Goal: Task Accomplishment & Management: Use online tool/utility

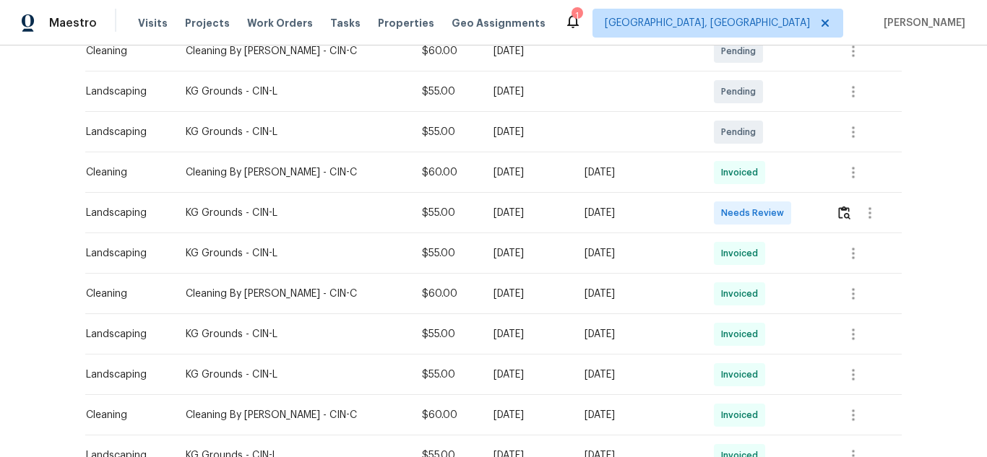
scroll to position [337, 0]
click at [836, 195] on button "button" at bounding box center [844, 212] width 17 height 35
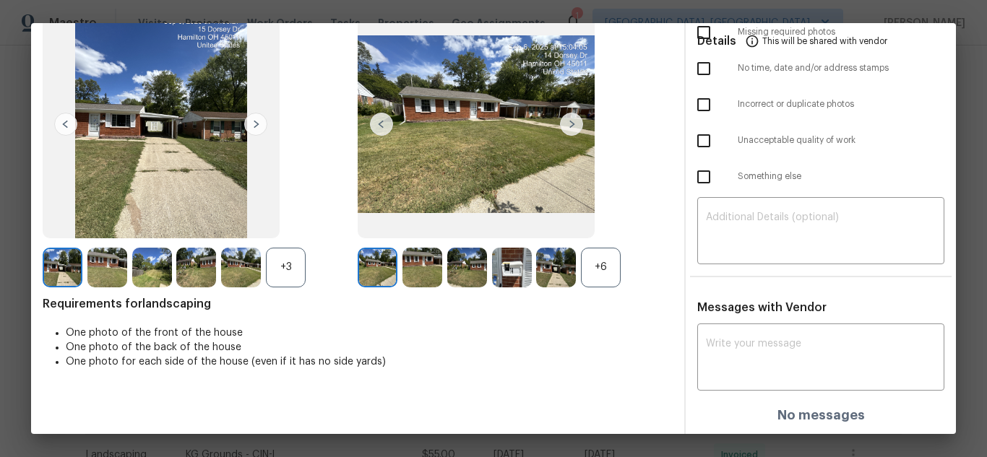
scroll to position [0, 0]
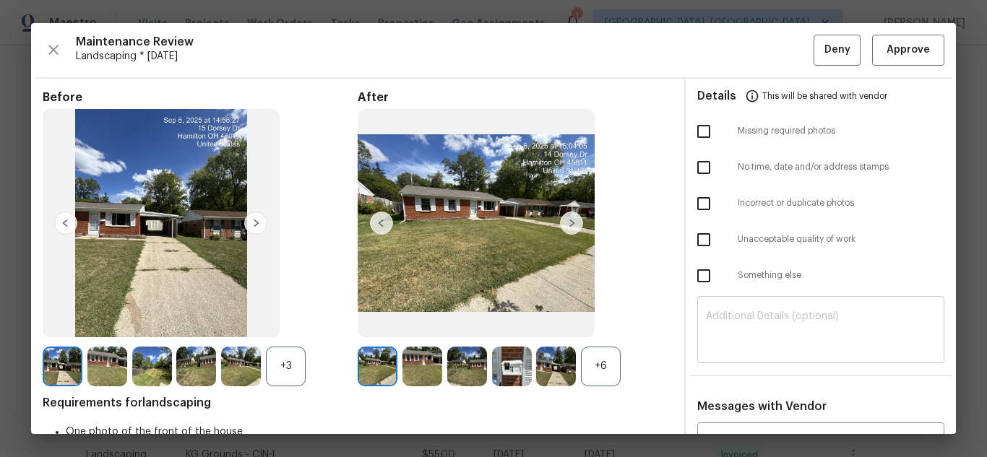
click at [763, 357] on div "​" at bounding box center [820, 332] width 247 height 64
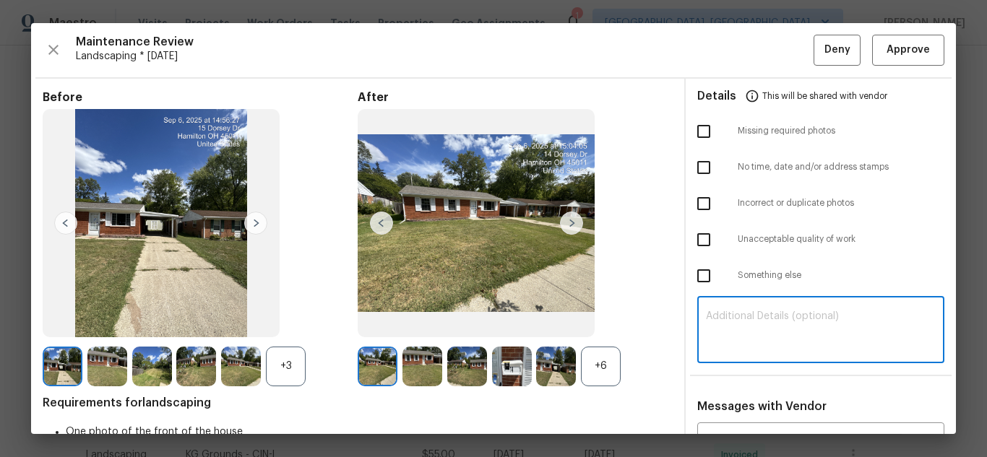
paste textarea "Maintenance Audit Team: Hello! Unfortunately, this Landscaping visit completed …"
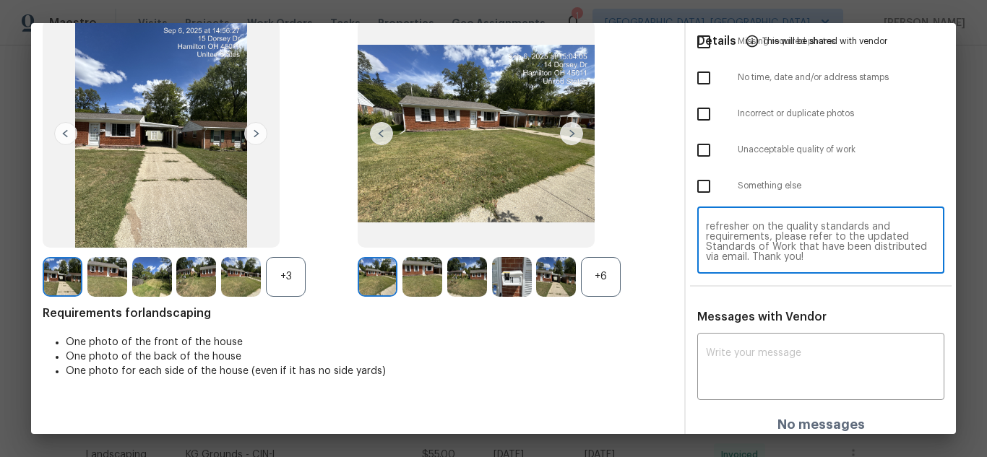
scroll to position [99, 0]
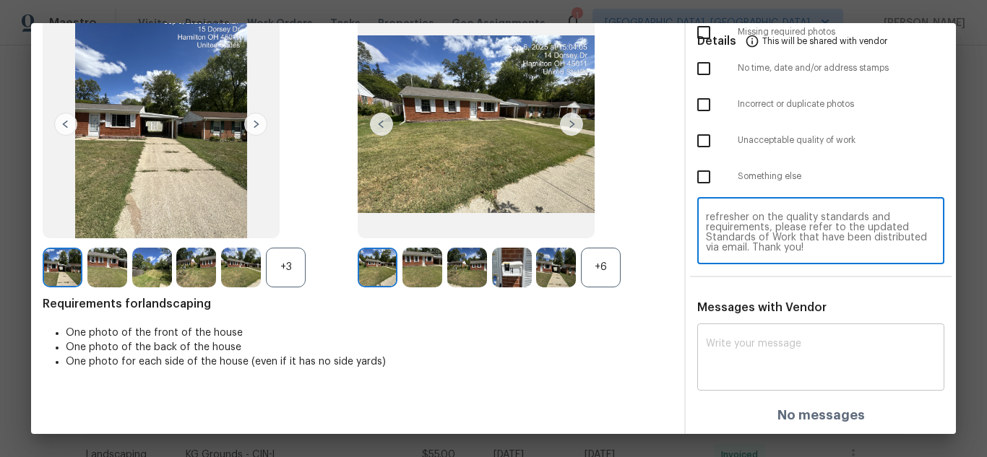
type textarea "Maintenance Audit Team: Hello! Unfortunately, this Landscaping visit completed …"
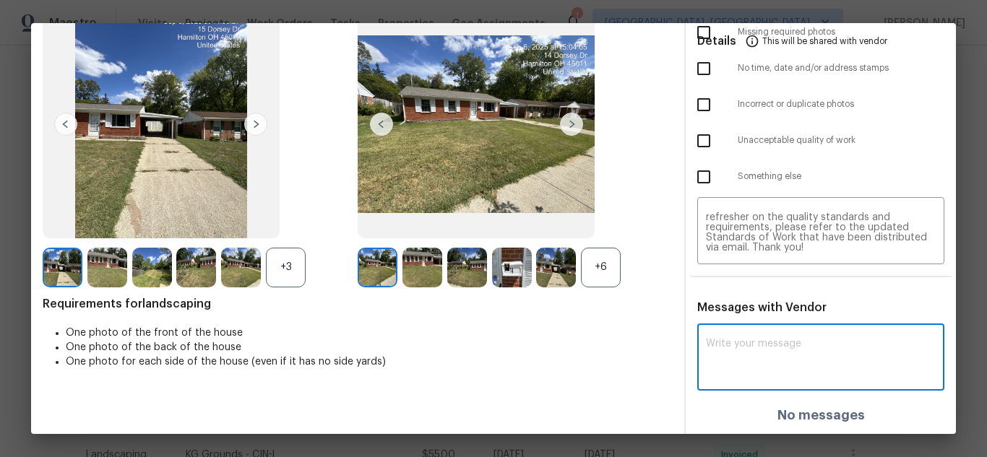
click at [746, 354] on textarea at bounding box center [821, 359] width 230 height 40
paste textarea "Maintenance Audit Team: Hello! Unfortunately, this Landscaping visit completed …"
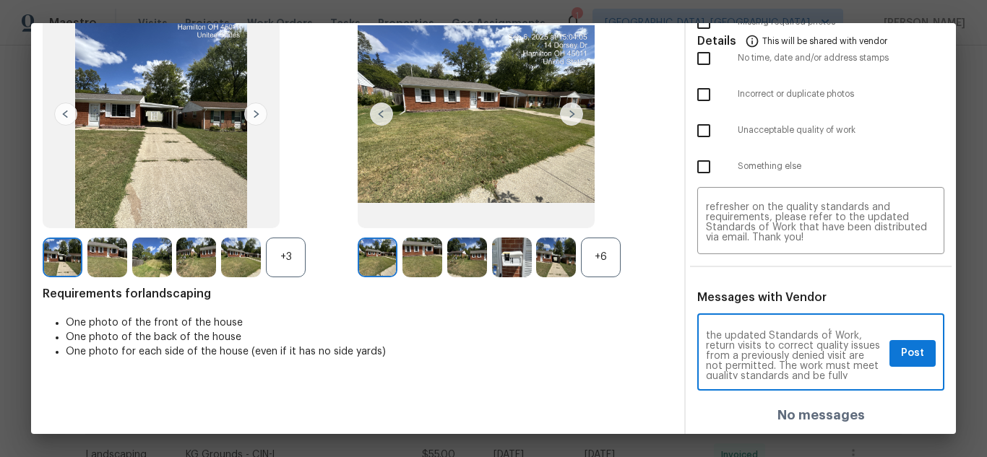
scroll to position [51, 0]
type textarea "Maintenance Audit Team: Hello! Unfortunately, this Landscaping visit completed …"
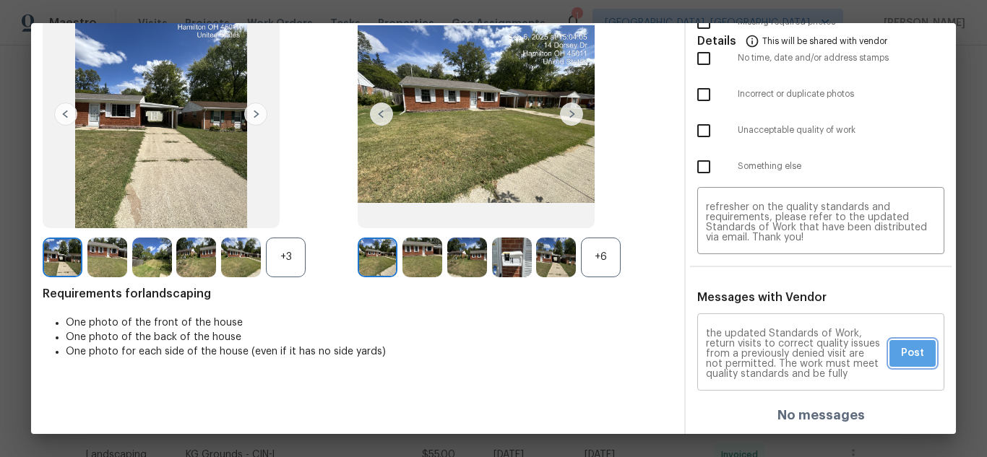
click at [901, 350] on span "Post" at bounding box center [912, 353] width 23 height 18
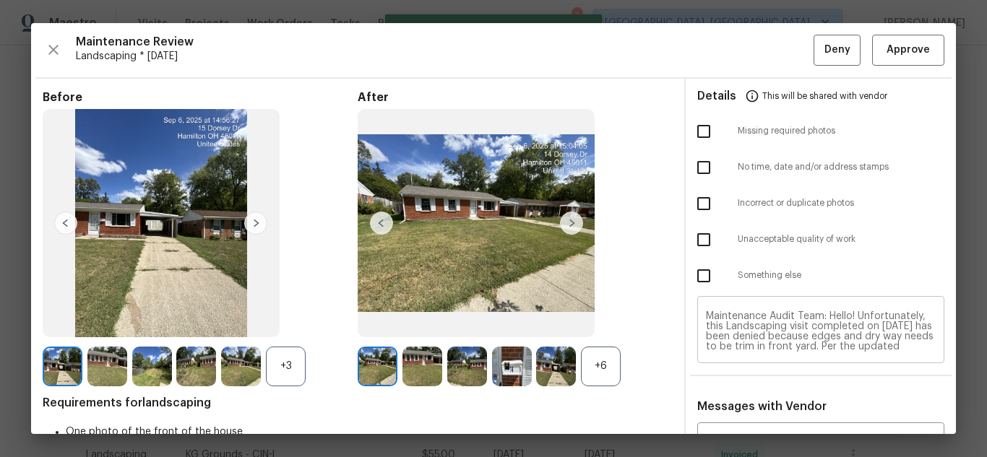
scroll to position [0, 0]
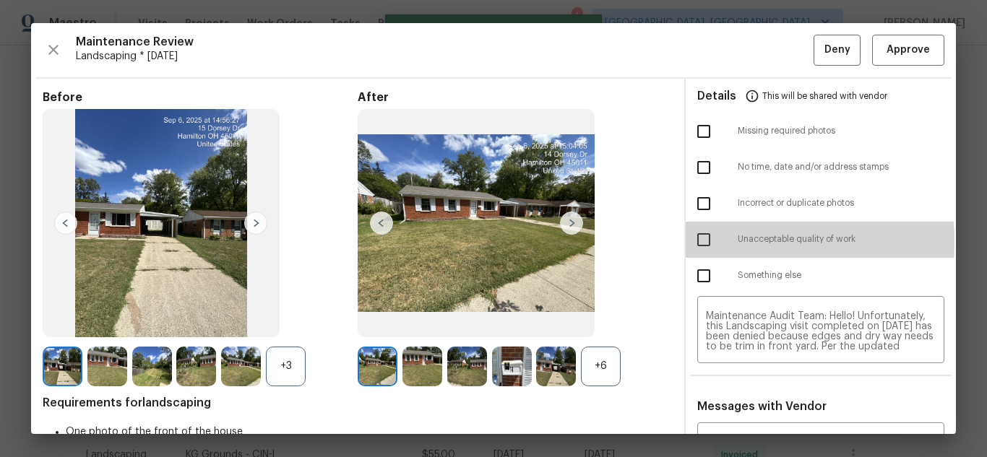
click at [703, 242] on input "checkbox" at bounding box center [703, 240] width 30 height 30
checkbox input "true"
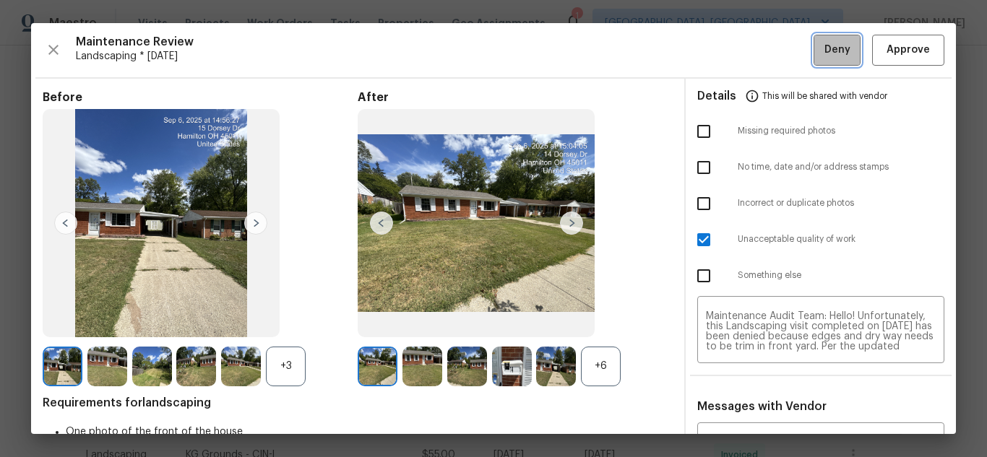
click at [813, 52] on button "Deny" at bounding box center [836, 50] width 47 height 31
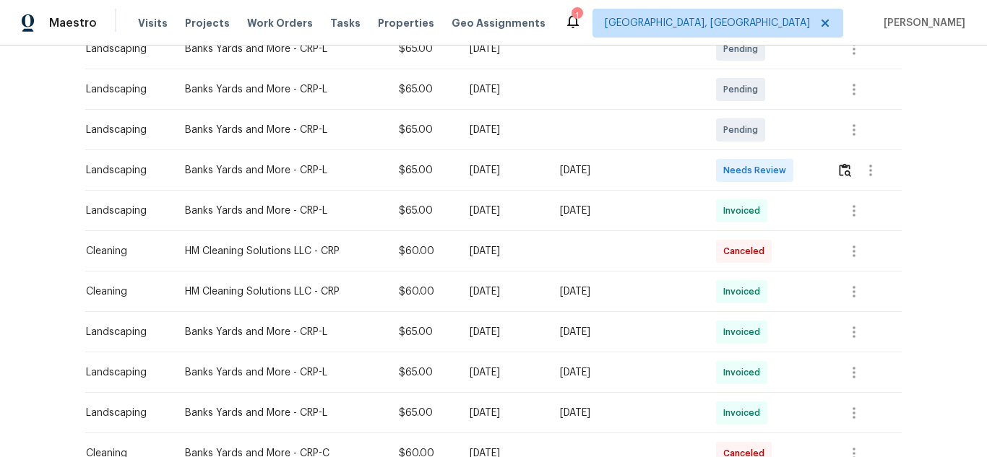
scroll to position [284, 0]
click at [846, 169] on img "button" at bounding box center [844, 169] width 12 height 14
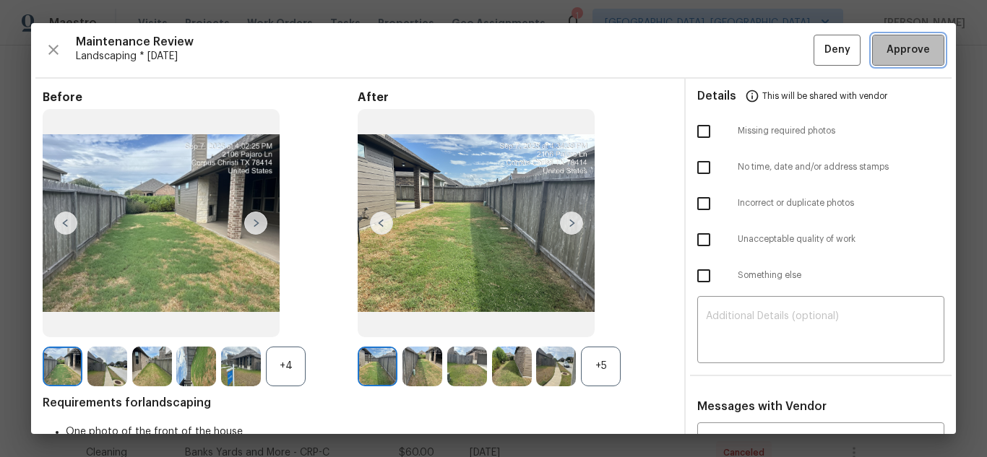
click at [883, 50] on span "Approve" at bounding box center [907, 50] width 49 height 18
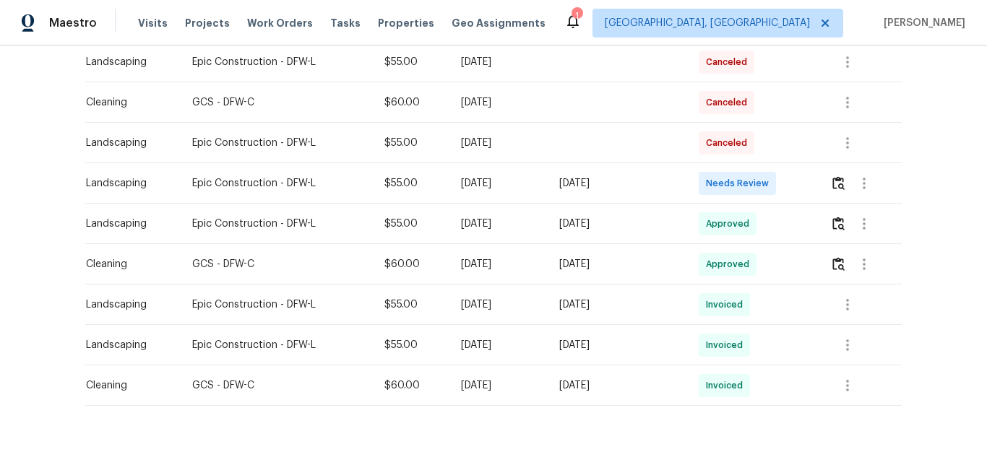
scroll to position [321, 0]
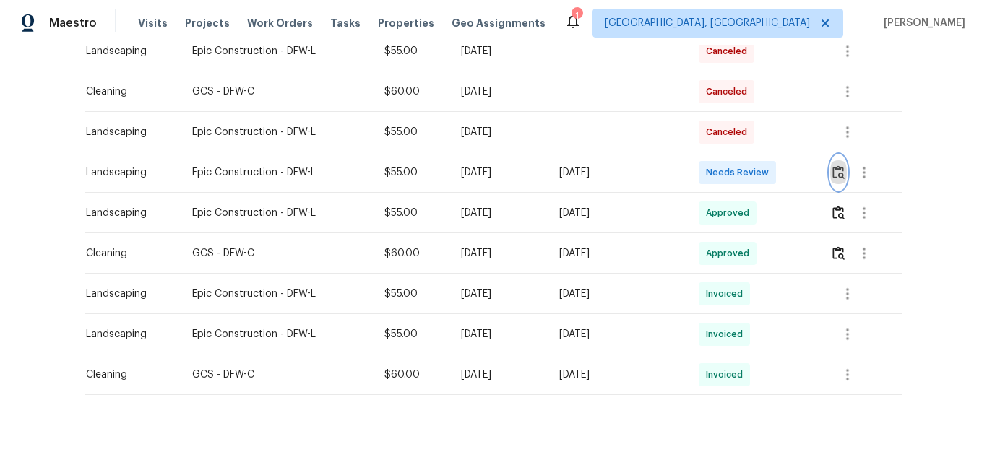
click at [834, 178] on img "button" at bounding box center [838, 172] width 12 height 14
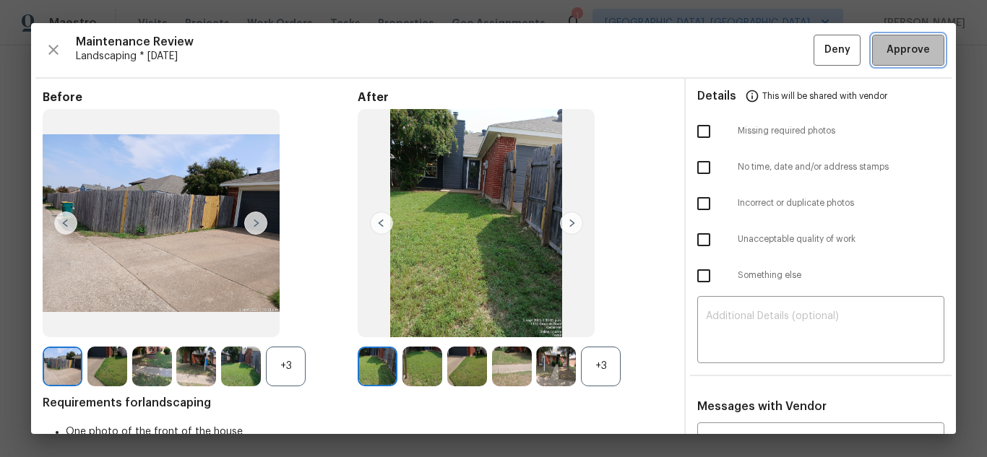
click at [886, 49] on span "Approve" at bounding box center [907, 50] width 43 height 18
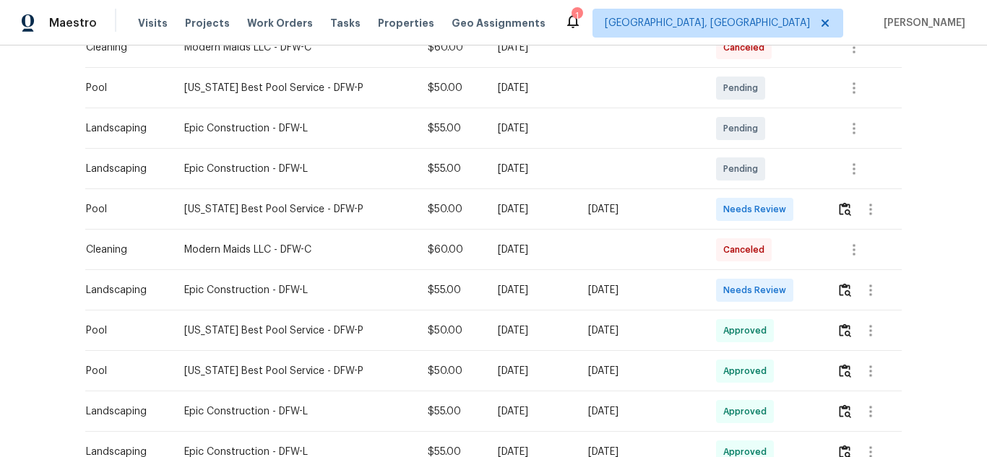
scroll to position [410, 0]
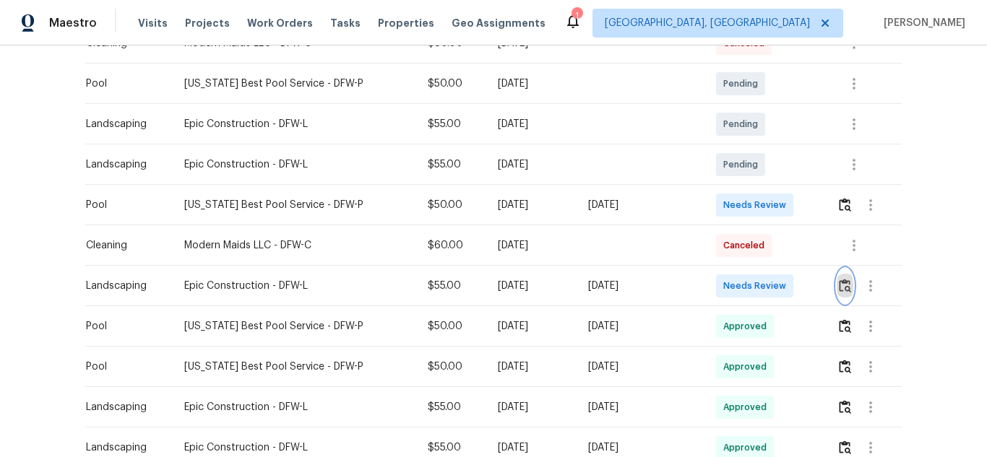
click at [839, 290] on img "button" at bounding box center [844, 286] width 12 height 14
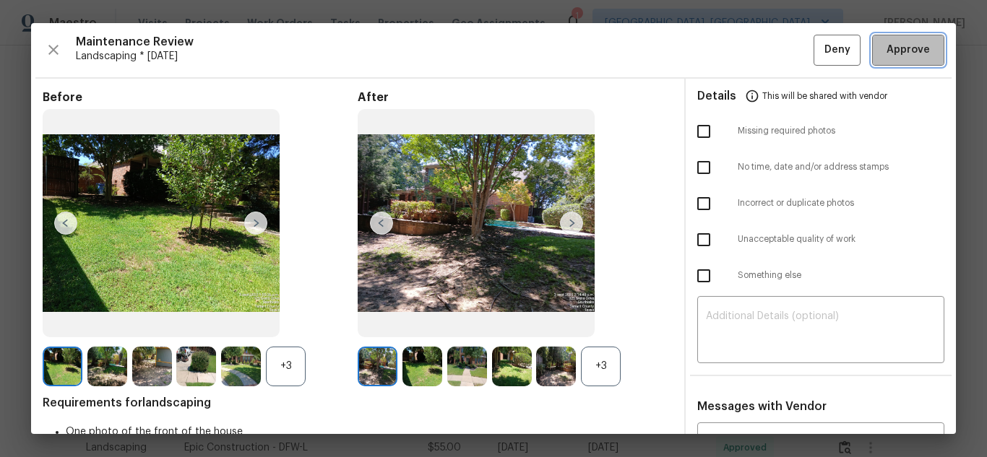
click at [888, 46] on span "Approve" at bounding box center [907, 50] width 43 height 18
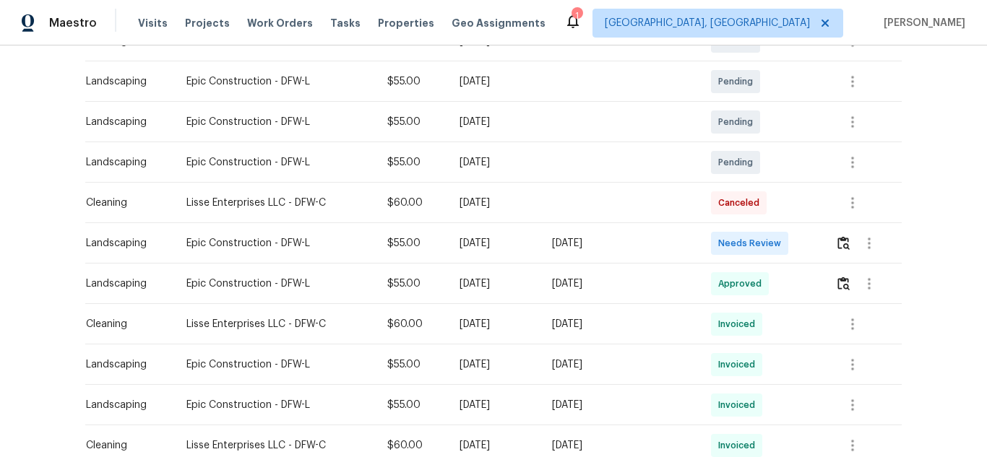
scroll to position [292, 0]
click at [837, 248] on img "button" at bounding box center [843, 242] width 12 height 14
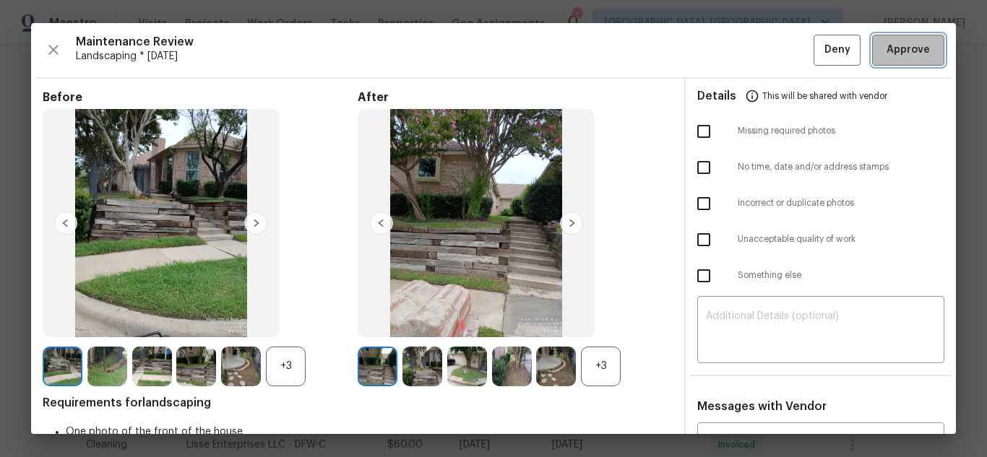
click at [898, 46] on span "Approve" at bounding box center [907, 50] width 43 height 18
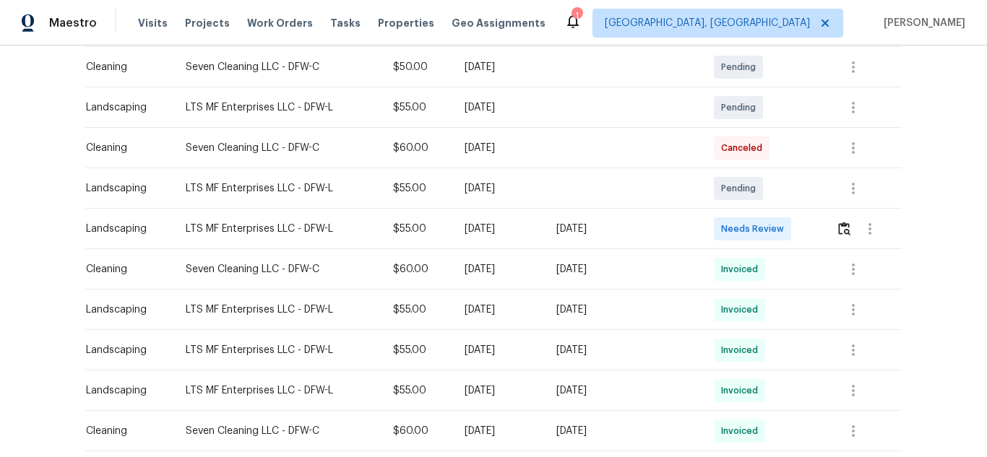
scroll to position [308, 0]
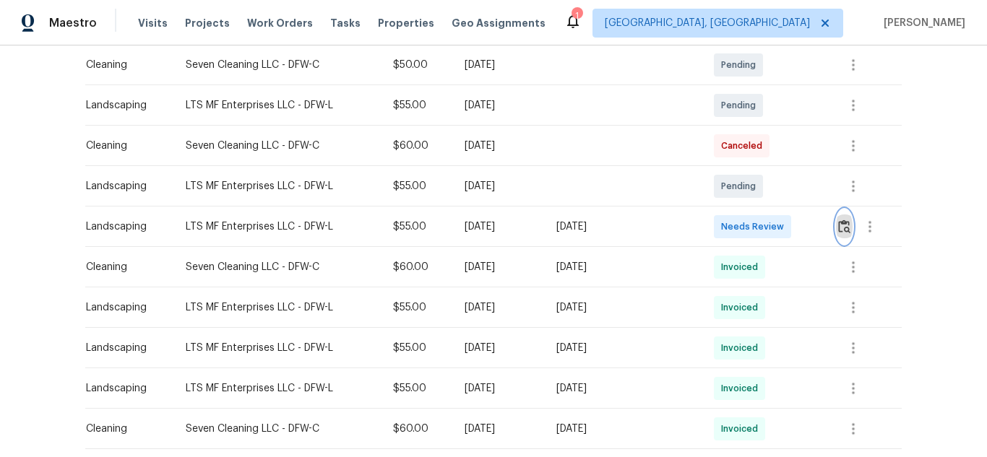
click at [838, 231] on img "button" at bounding box center [844, 227] width 12 height 14
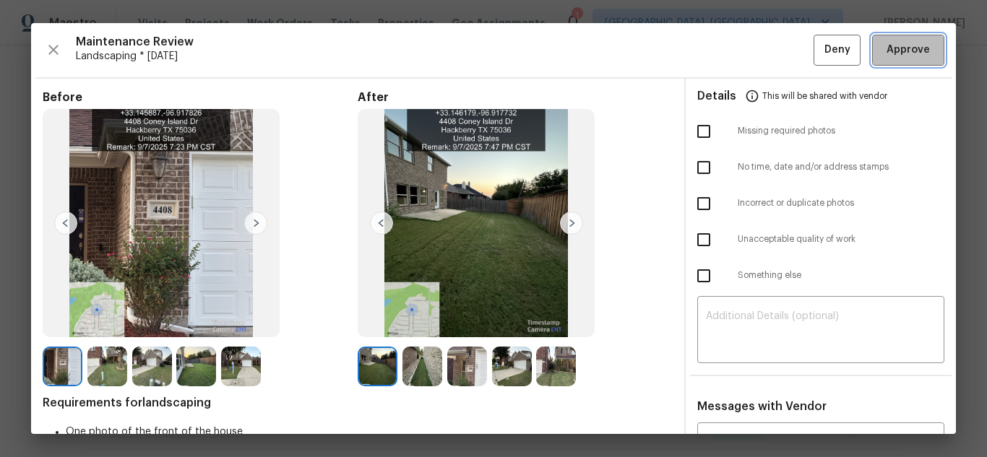
click at [902, 61] on button "Approve" at bounding box center [908, 50] width 72 height 31
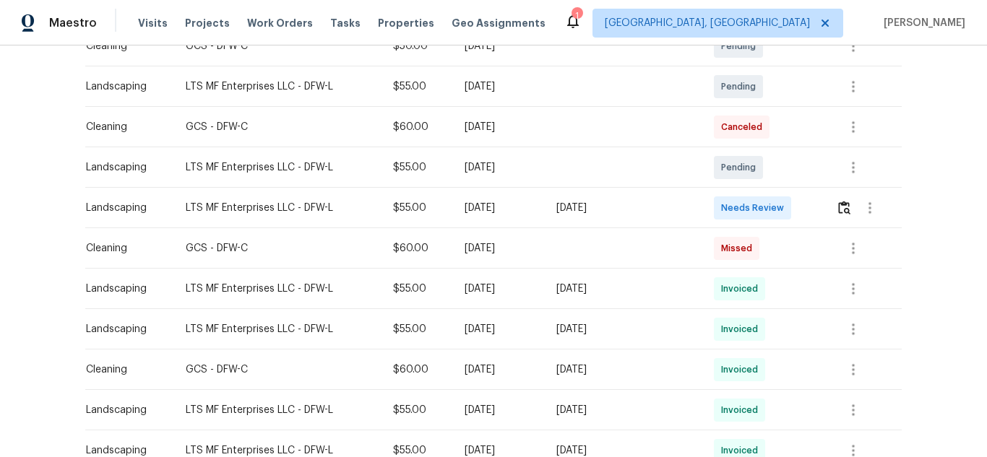
scroll to position [328, 0]
click at [836, 215] on button "button" at bounding box center [844, 206] width 17 height 35
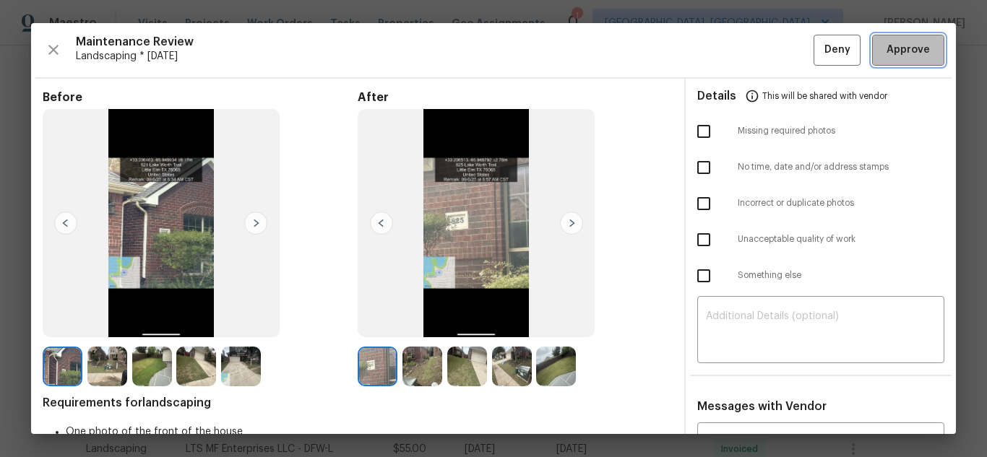
click at [886, 50] on span "Approve" at bounding box center [907, 50] width 43 height 18
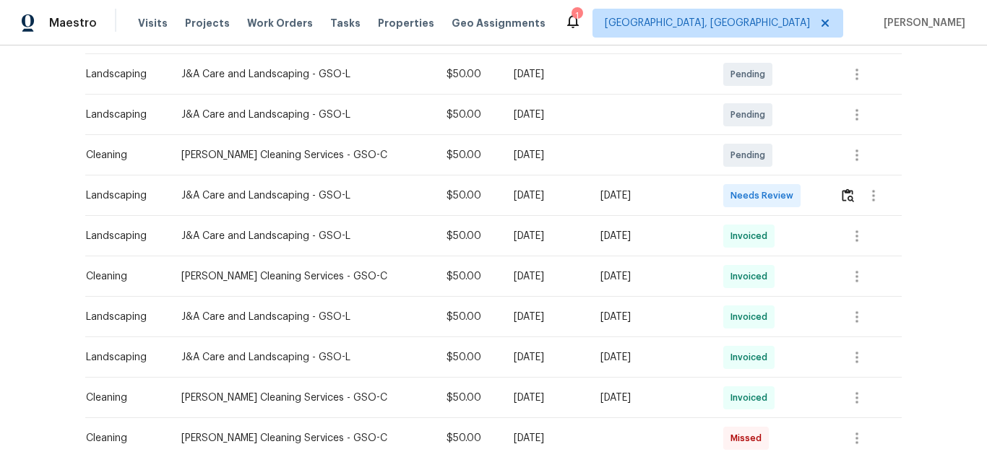
scroll to position [263, 0]
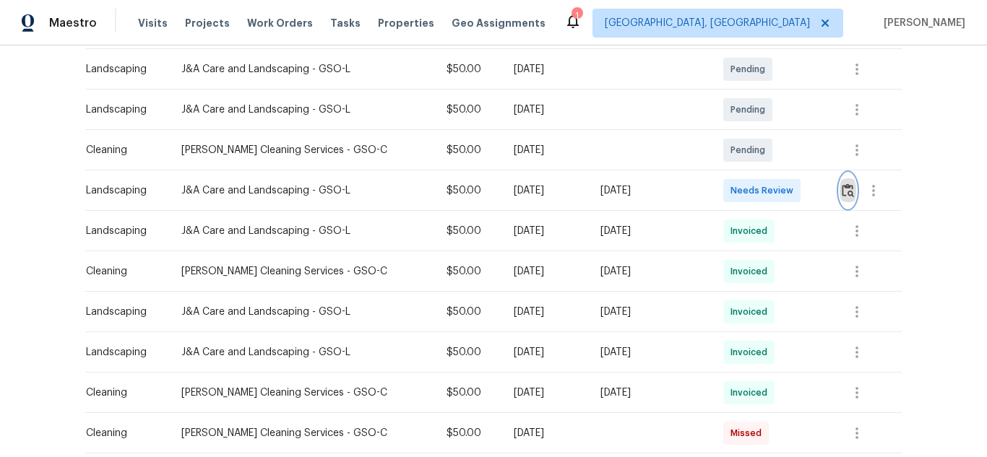
click at [841, 190] on img "button" at bounding box center [847, 190] width 12 height 14
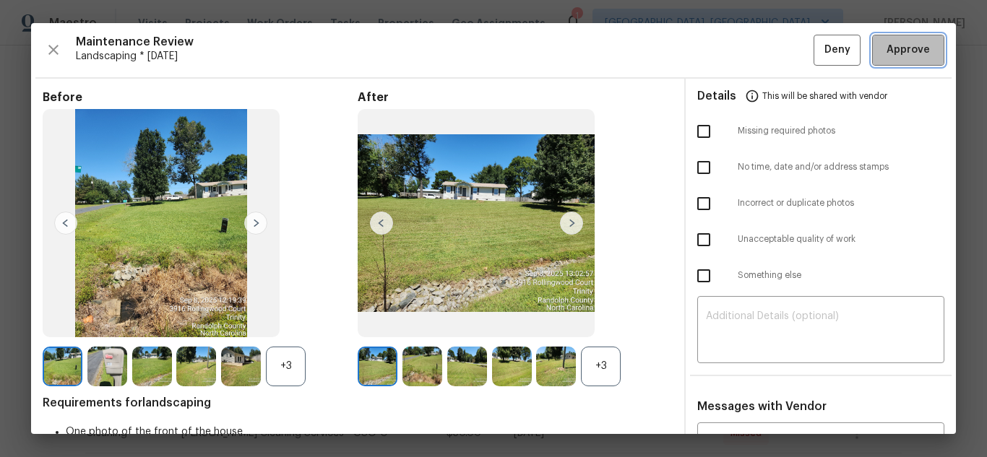
click at [887, 42] on span "Approve" at bounding box center [907, 50] width 43 height 18
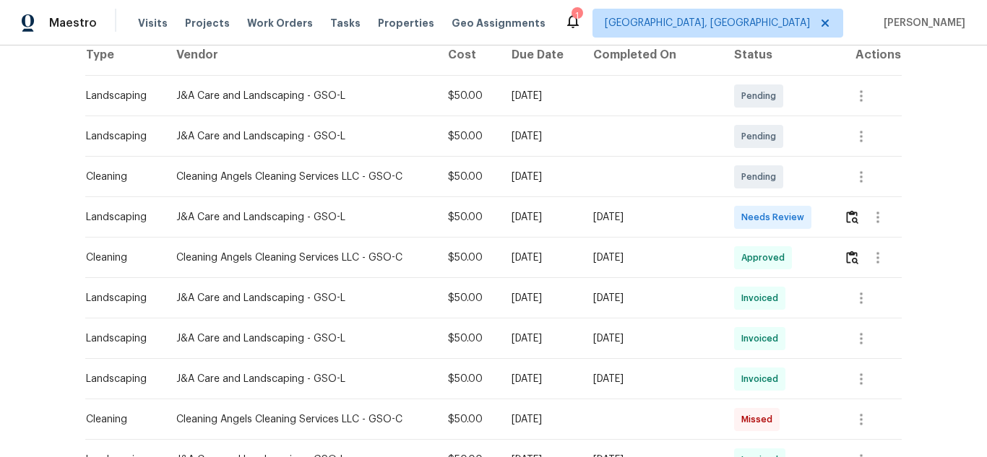
scroll to position [238, 0]
click at [838, 217] on td at bounding box center [866, 216] width 69 height 40
click at [846, 217] on img "button" at bounding box center [852, 216] width 12 height 14
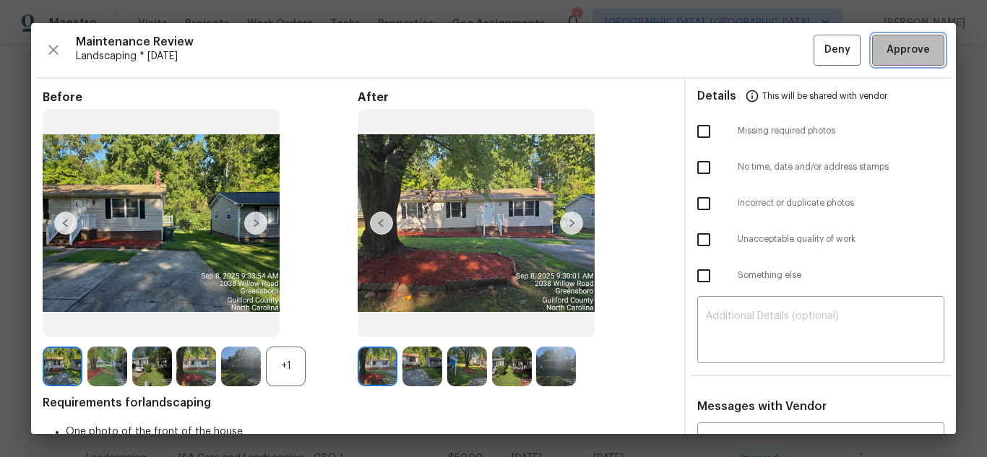
click at [895, 51] on span "Approve" at bounding box center [907, 50] width 43 height 18
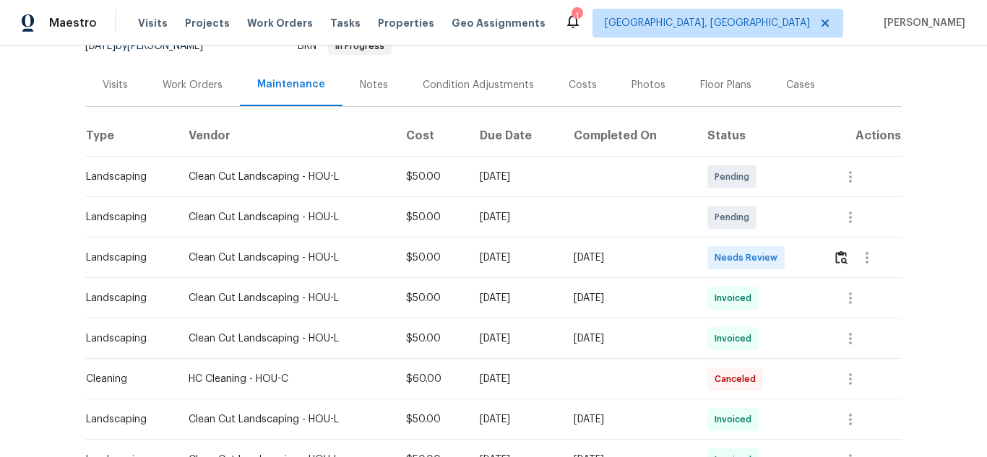
scroll to position [167, 0]
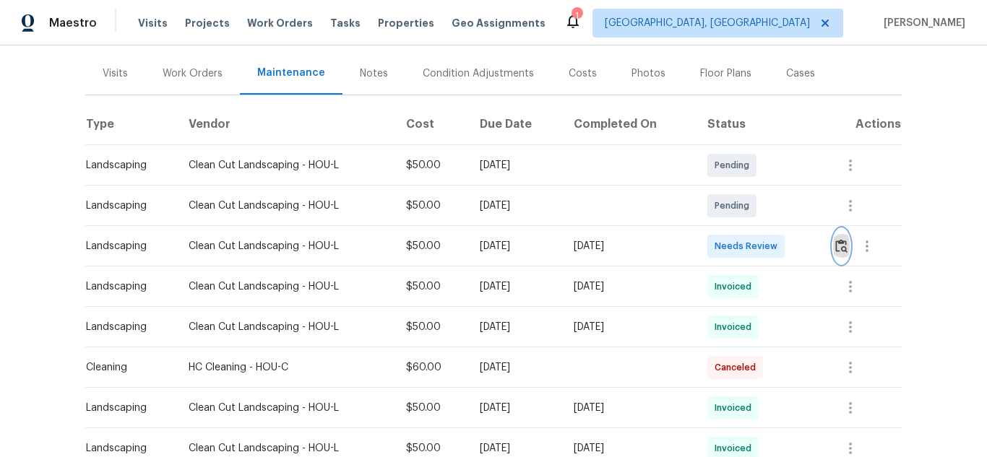
click at [839, 249] on img "button" at bounding box center [841, 246] width 12 height 14
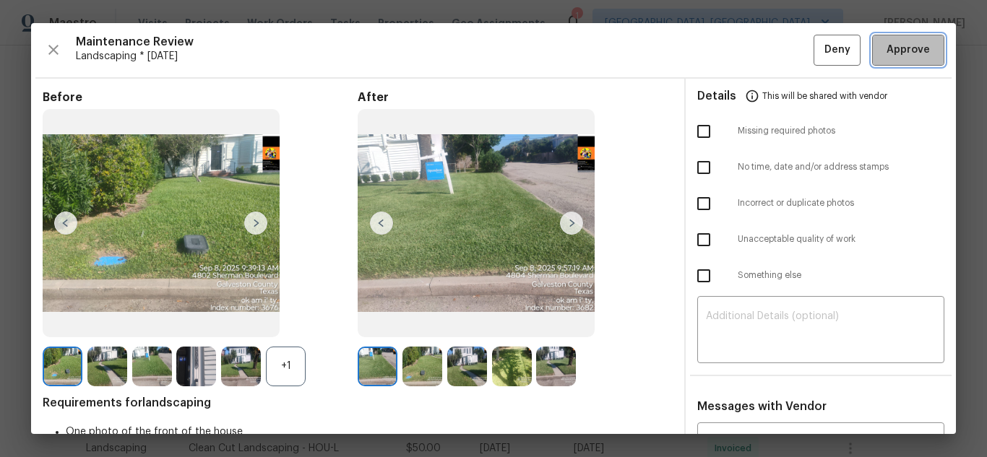
click at [921, 58] on span "Approve" at bounding box center [907, 50] width 49 height 18
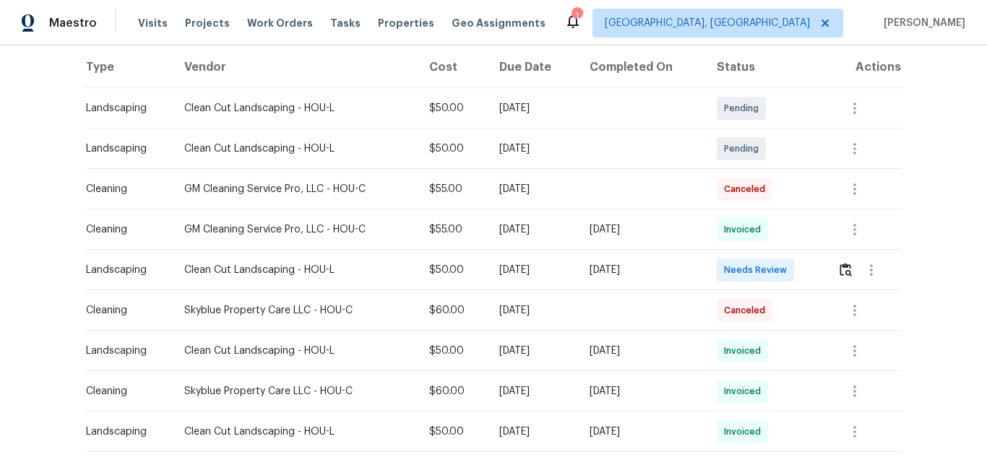
scroll to position [226, 0]
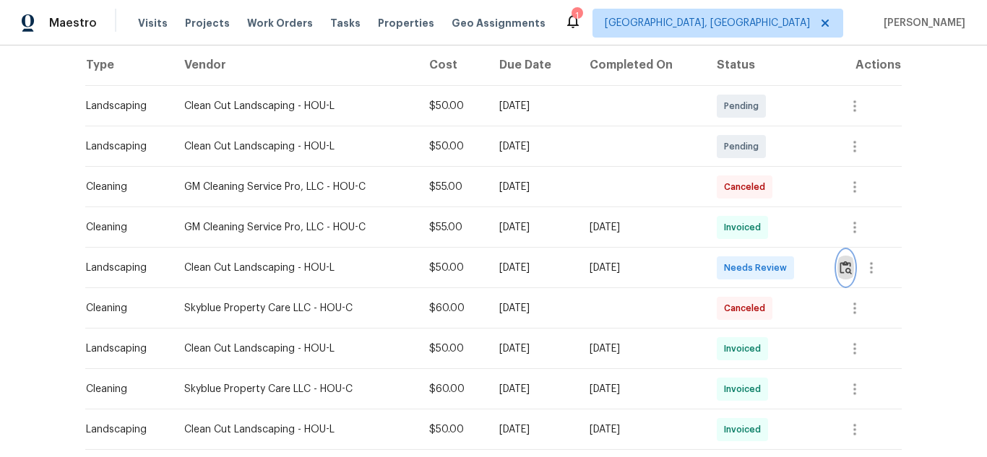
click at [849, 262] on img "button" at bounding box center [845, 268] width 12 height 14
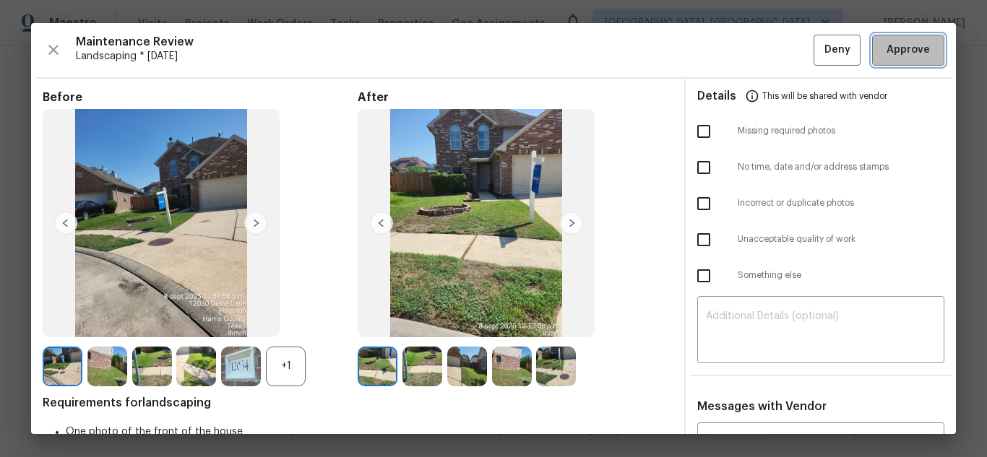
click at [919, 56] on span "Approve" at bounding box center [907, 50] width 49 height 18
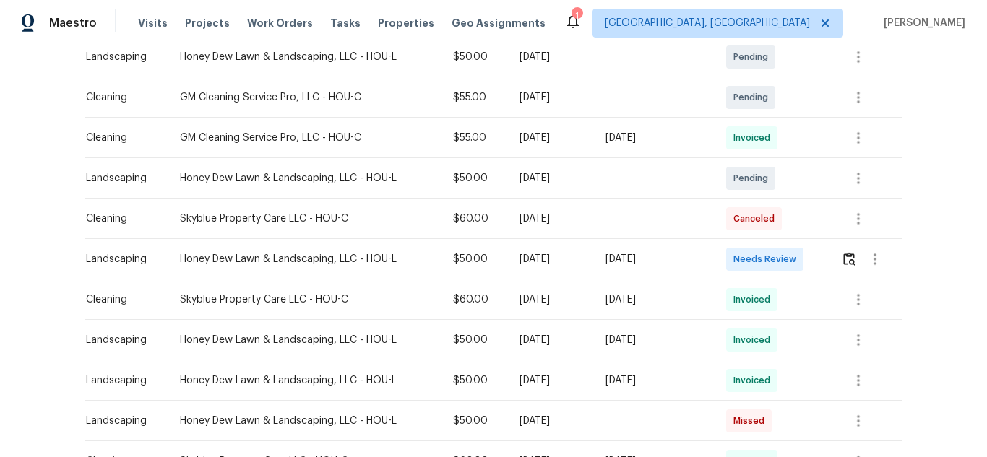
scroll to position [365, 0]
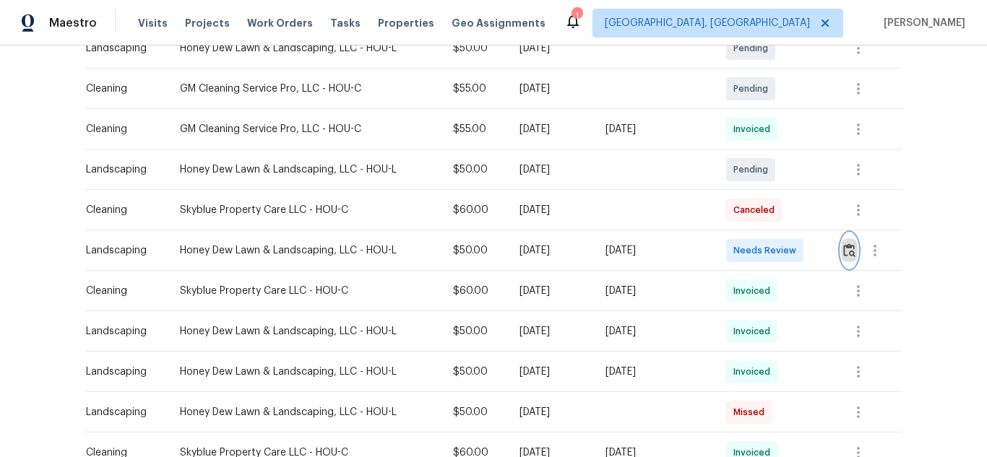
click at [848, 248] on img "button" at bounding box center [849, 250] width 12 height 14
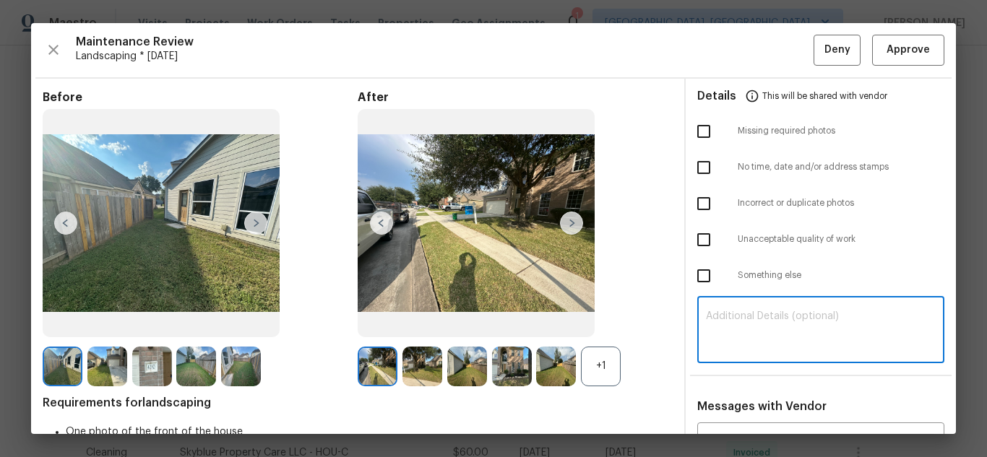
click at [777, 329] on textarea at bounding box center [821, 331] width 230 height 40
paste textarea "Maintenance Audit Team: Hello! Unfortunately this Landscaping visit completed o…"
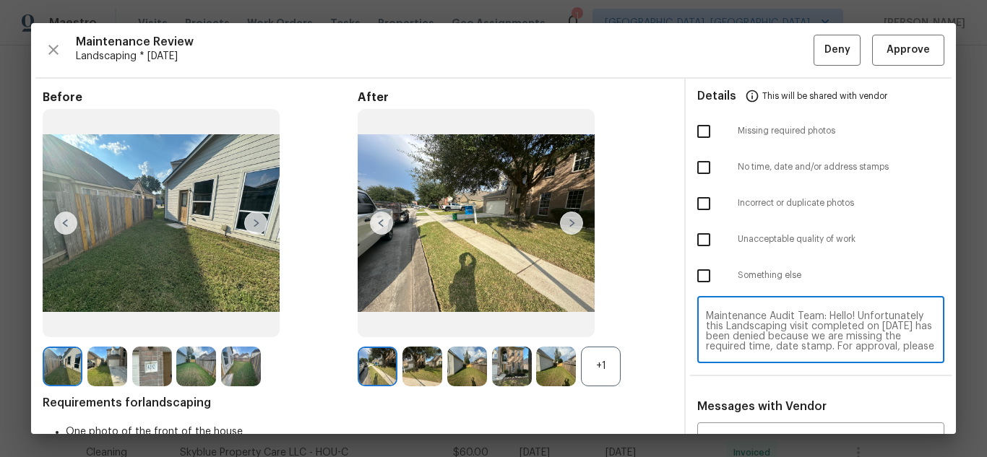
scroll to position [71, 0]
type textarea "Maintenance Audit Team: Hello! Unfortunately this Landscaping visit completed o…"
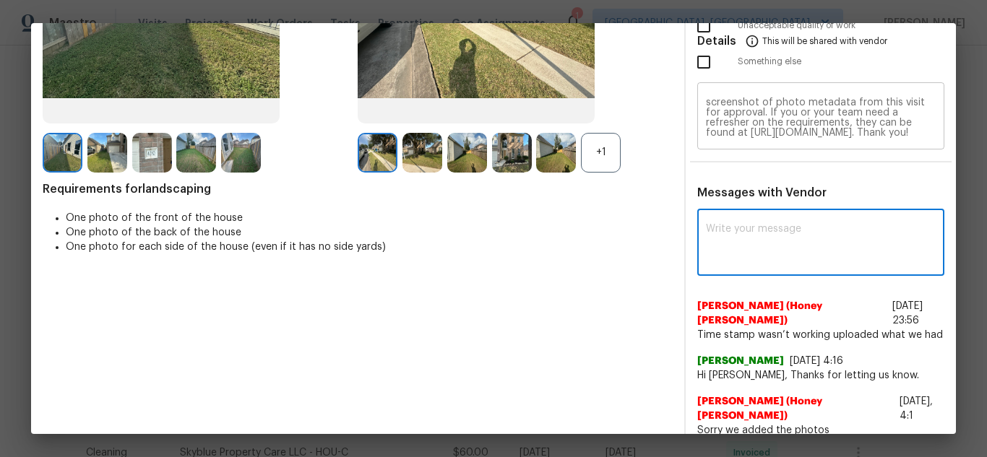
paste textarea "Maintenance Audit Team: Hello! Unfortunately this Landscaping visit completed o…"
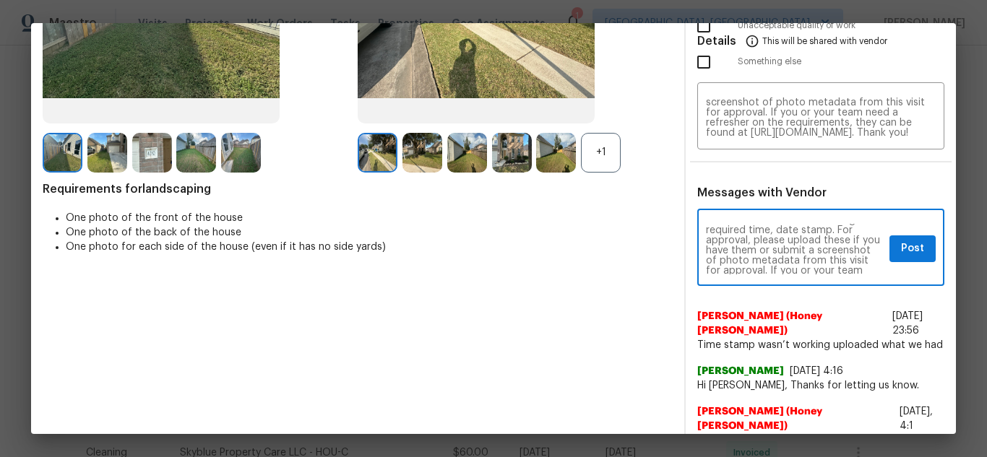
scroll to position [40, 0]
type textarea "Maintenance Audit Team: Hello! Unfortunately this Landscaping visit completed o…"
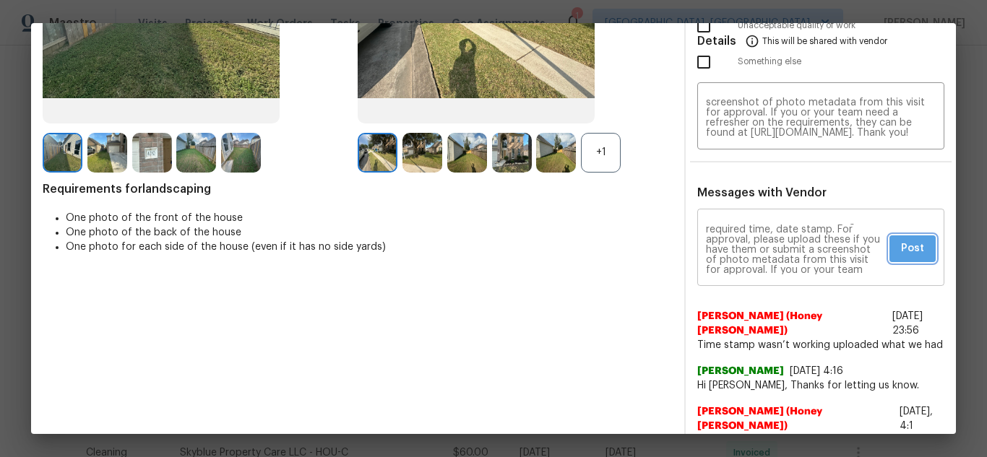
click at [889, 248] on button "Post" at bounding box center [912, 248] width 46 height 27
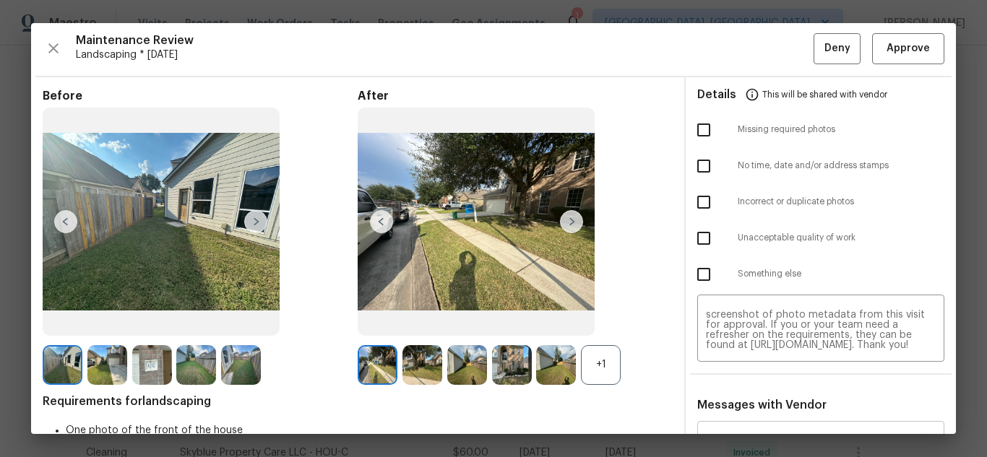
scroll to position [0, 0]
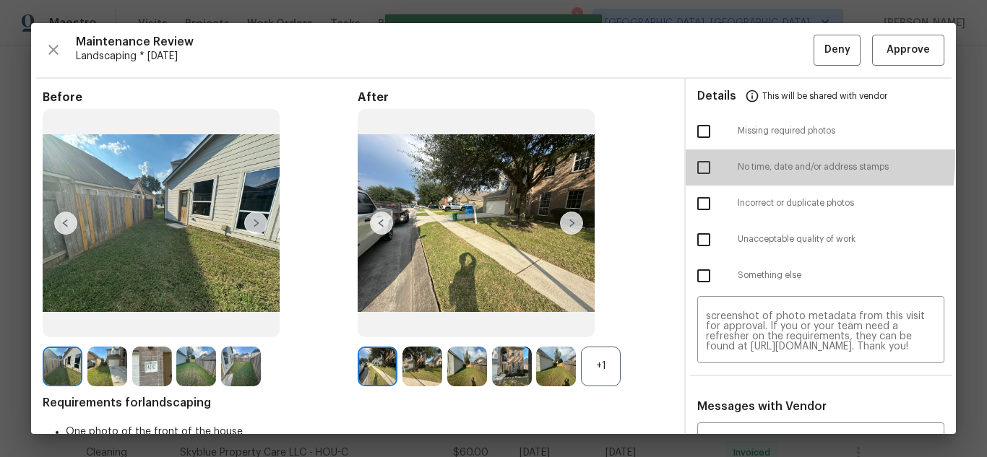
click at [696, 157] on input "checkbox" at bounding box center [703, 167] width 30 height 30
checkbox input "true"
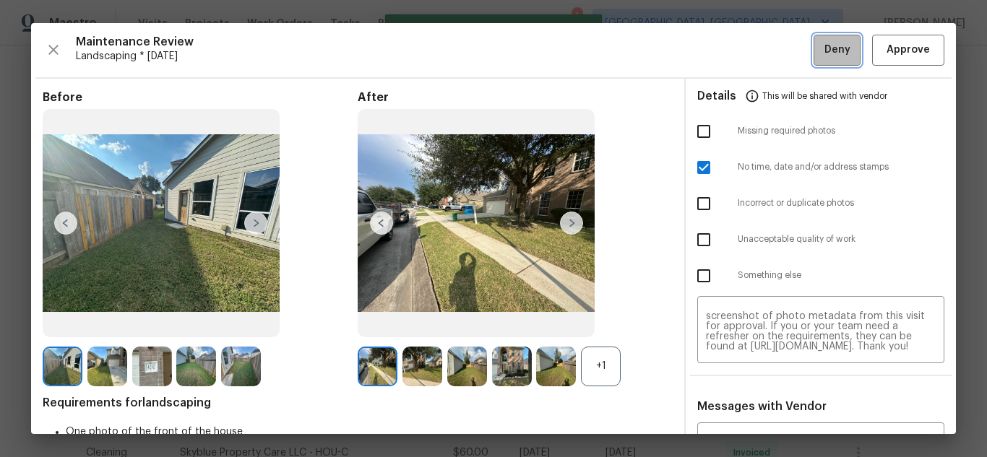
click at [826, 47] on span "Deny" at bounding box center [837, 50] width 26 height 18
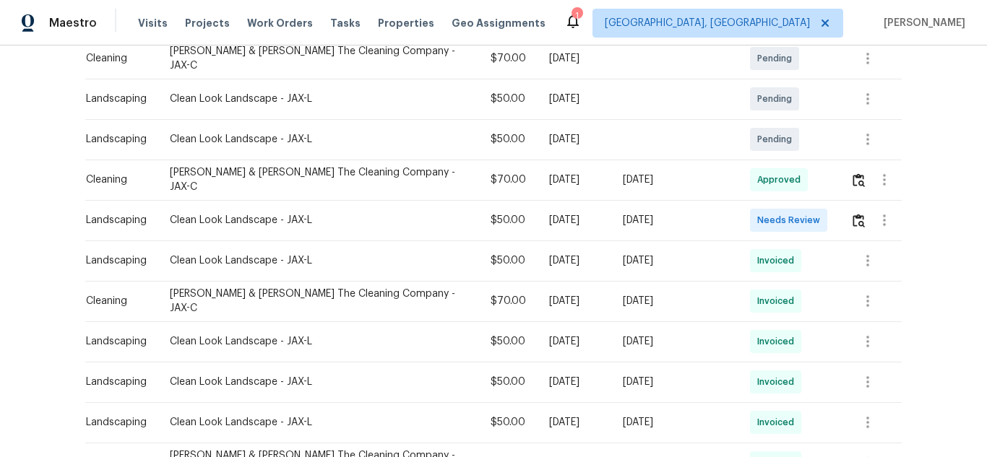
scroll to position [326, 0]
click at [857, 214] on button "button" at bounding box center [858, 219] width 17 height 35
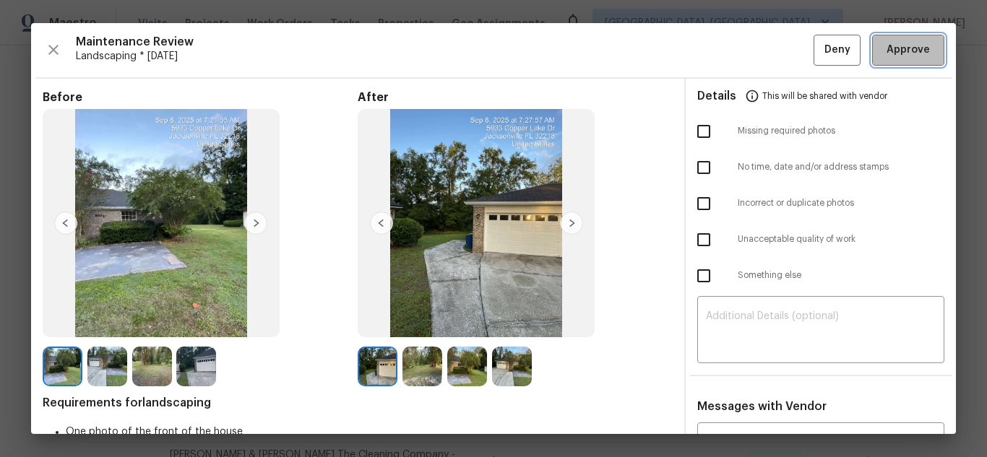
click at [895, 47] on span "Approve" at bounding box center [907, 50] width 43 height 18
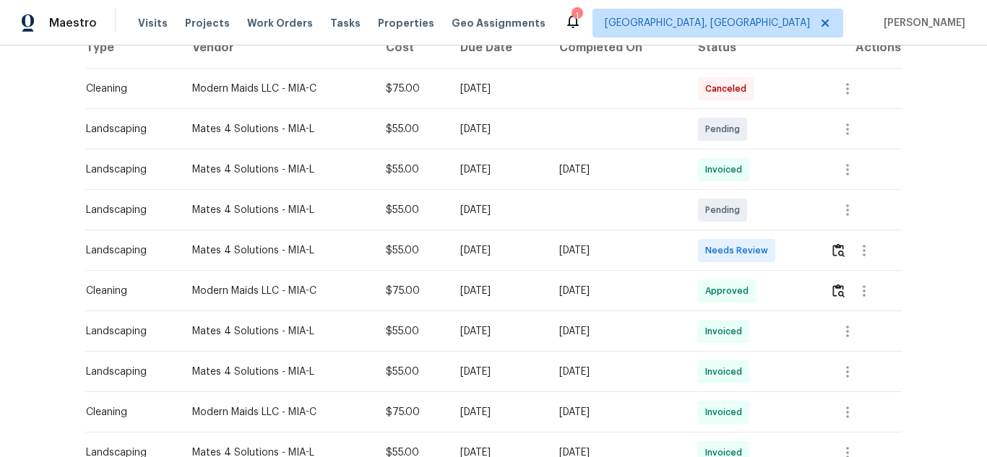
scroll to position [244, 0]
click at [842, 245] on img "button" at bounding box center [838, 250] width 12 height 14
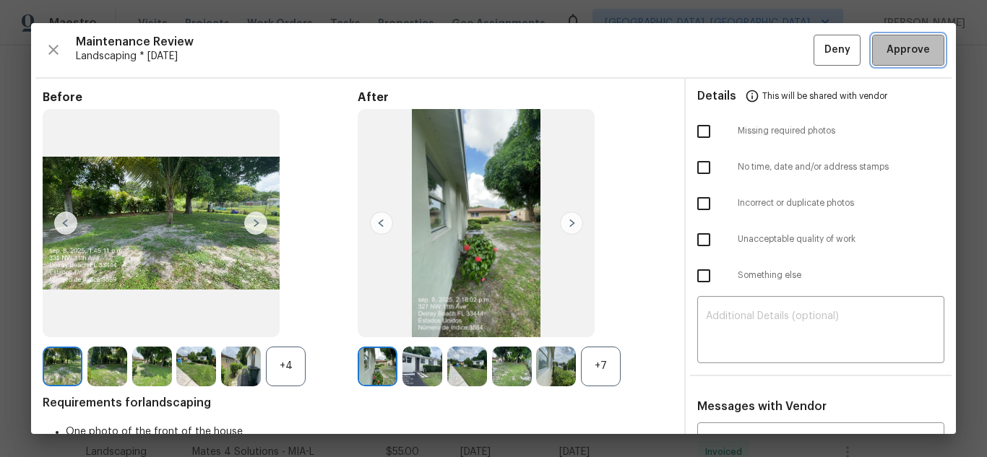
click at [898, 47] on span "Approve" at bounding box center [907, 50] width 43 height 18
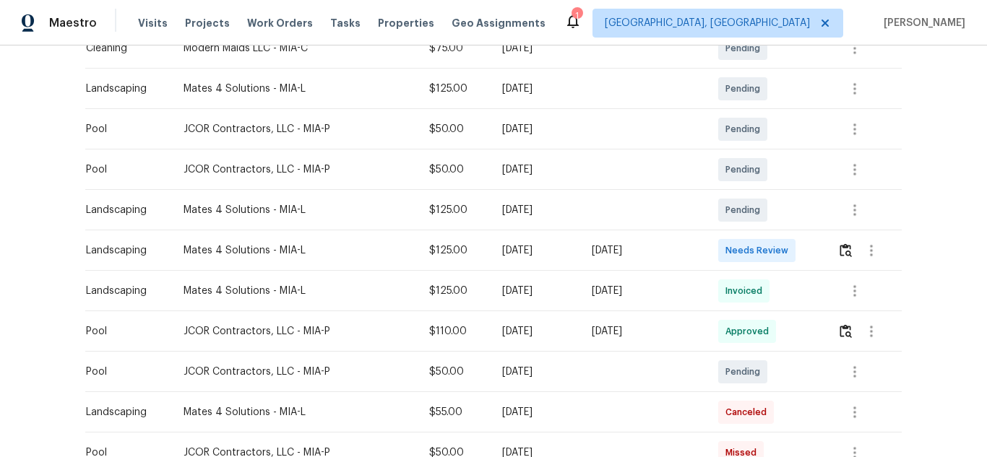
scroll to position [330, 0]
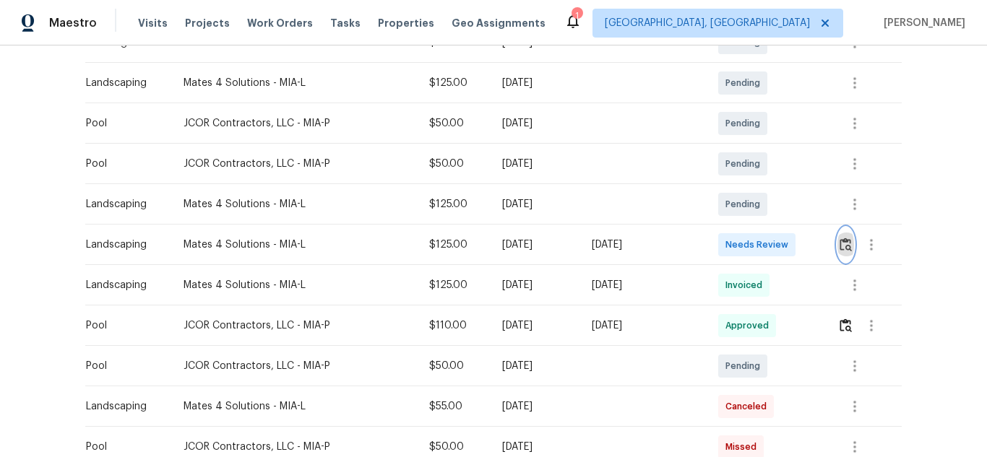
click at [849, 244] on img "button" at bounding box center [845, 245] width 12 height 14
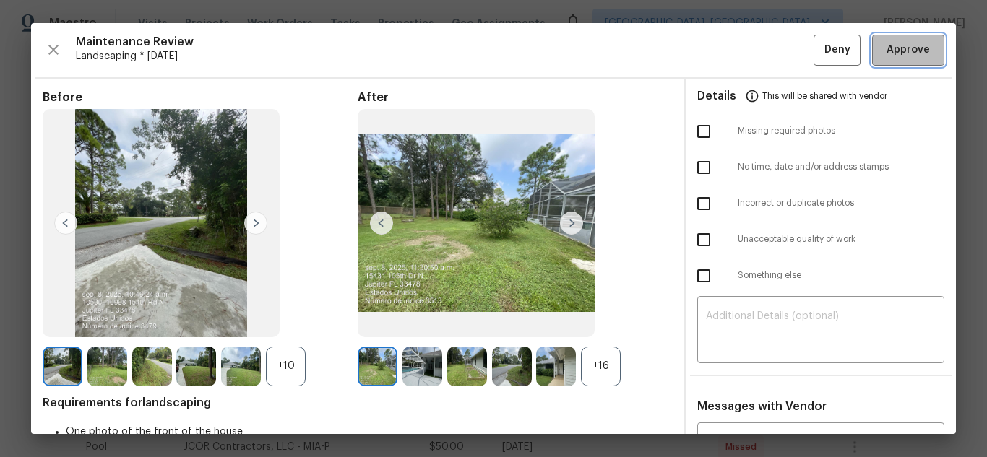
click at [910, 61] on button "Approve" at bounding box center [908, 50] width 72 height 31
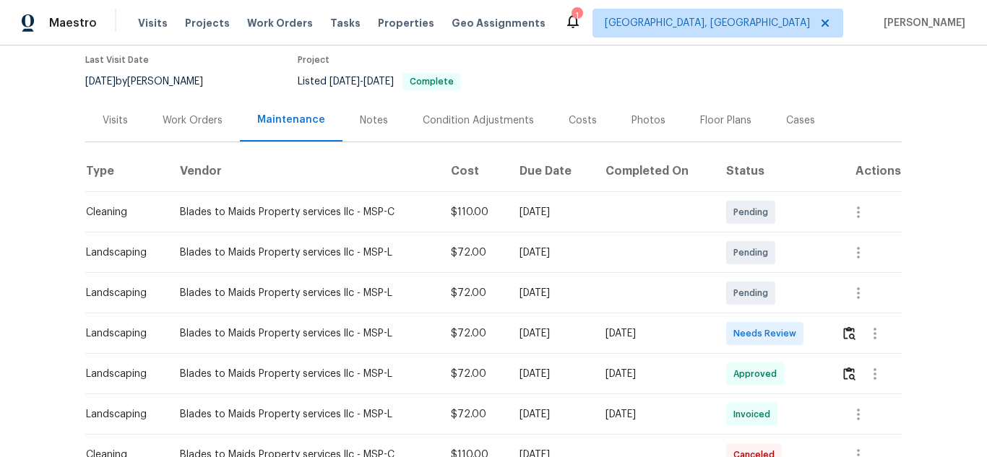
scroll to position [121, 0]
click at [844, 334] on img "button" at bounding box center [849, 333] width 12 height 14
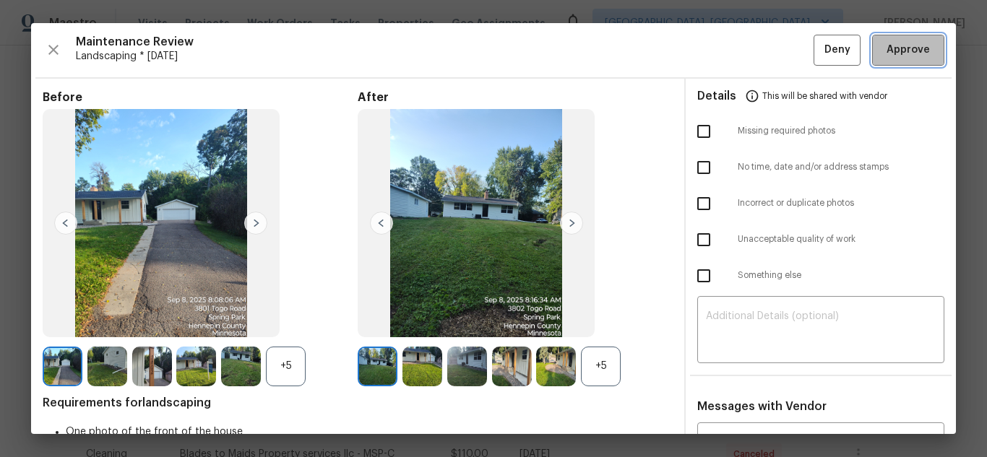
click at [893, 53] on span "Approve" at bounding box center [907, 50] width 43 height 18
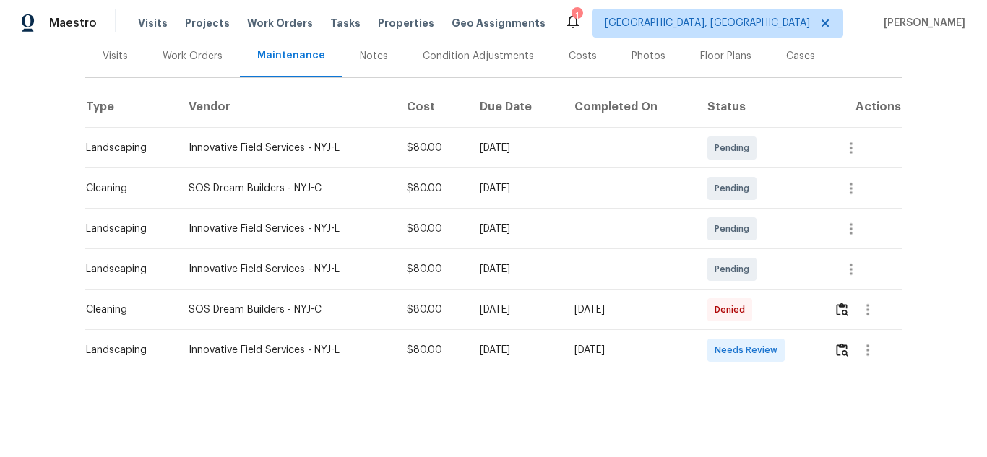
scroll to position [195, 0]
click at [838, 343] on img "button" at bounding box center [842, 350] width 12 height 14
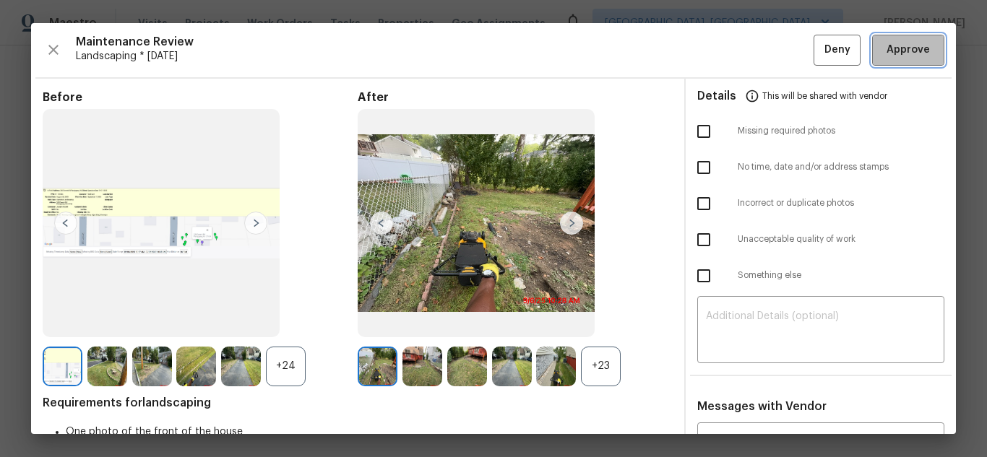
click at [918, 42] on span "Approve" at bounding box center [907, 50] width 49 height 18
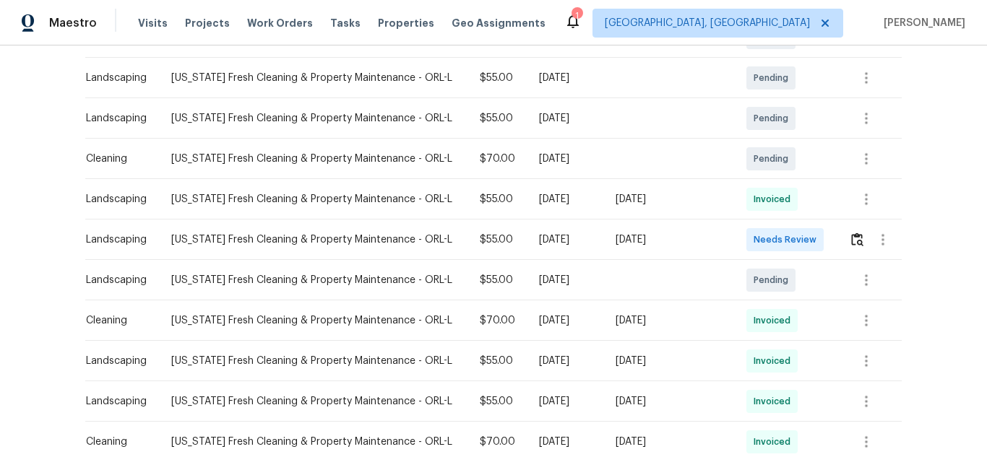
scroll to position [296, 0]
click at [851, 245] on img "button" at bounding box center [857, 238] width 12 height 14
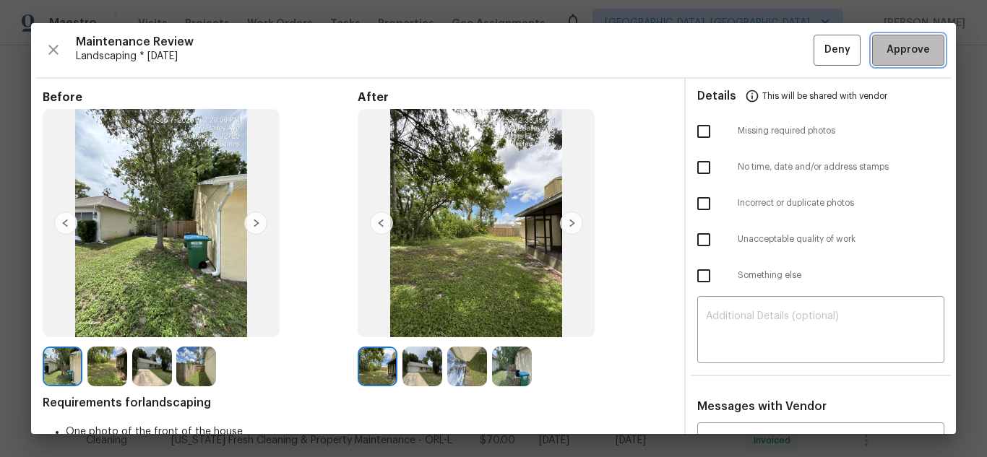
click at [883, 60] on button "Approve" at bounding box center [908, 50] width 72 height 31
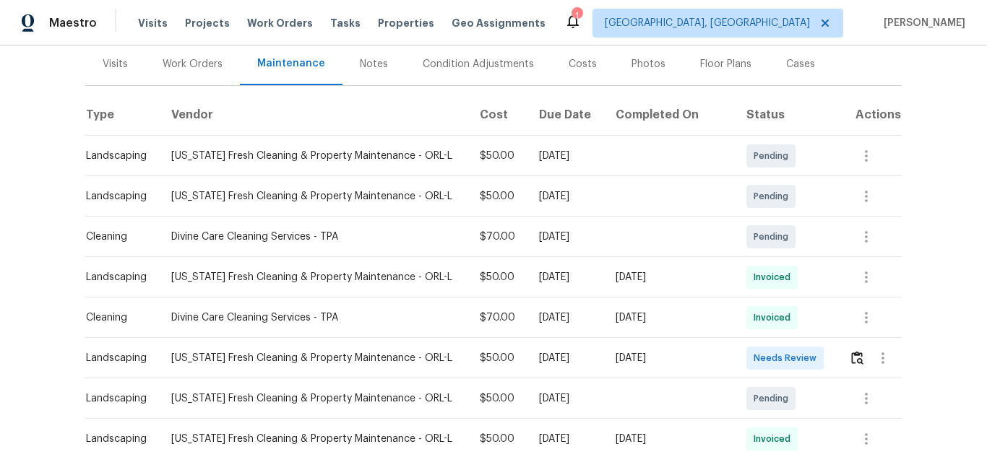
scroll to position [179, 0]
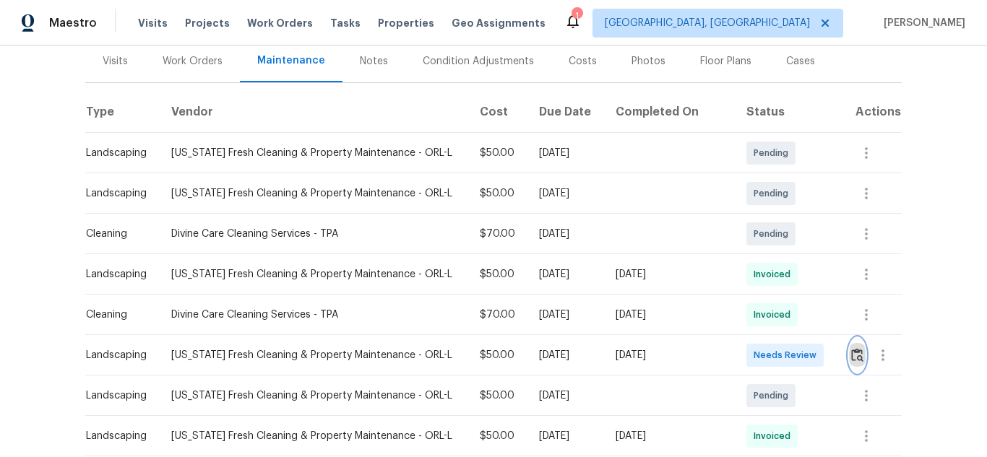
click at [849, 347] on button "button" at bounding box center [857, 355] width 17 height 35
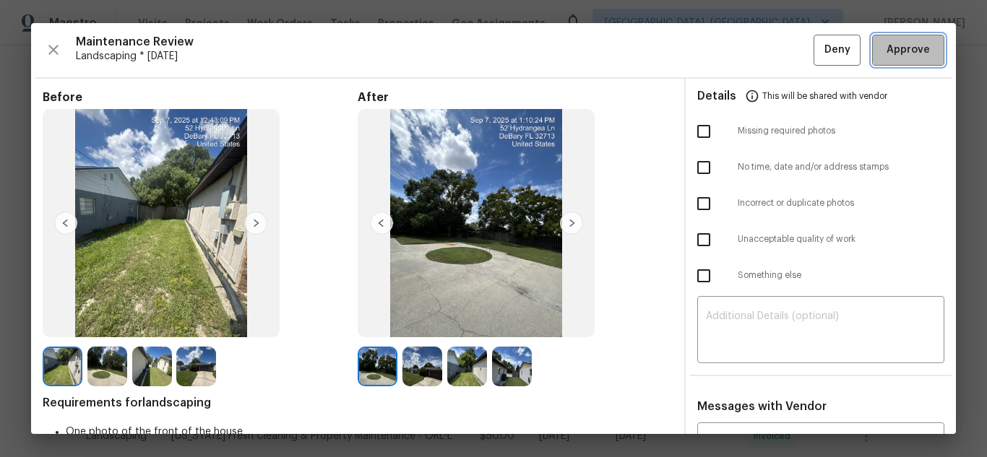
click at [898, 38] on button "Approve" at bounding box center [908, 50] width 72 height 31
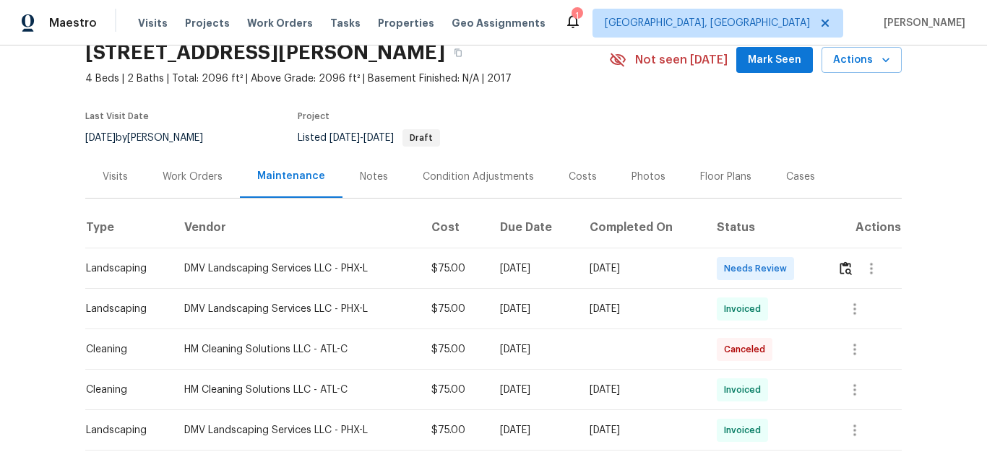
scroll to position [66, 0]
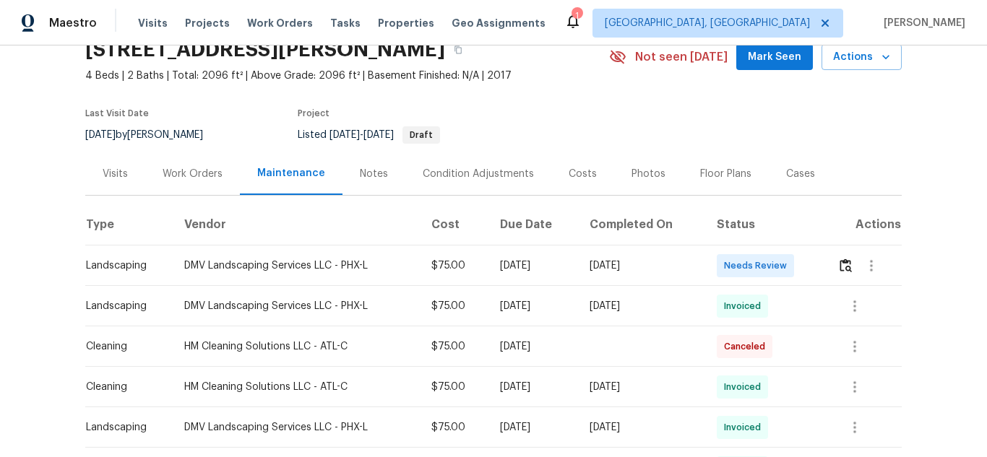
click at [727, 296] on td "Invoiced" at bounding box center [765, 306] width 120 height 40
click at [848, 266] on img "button" at bounding box center [845, 266] width 12 height 14
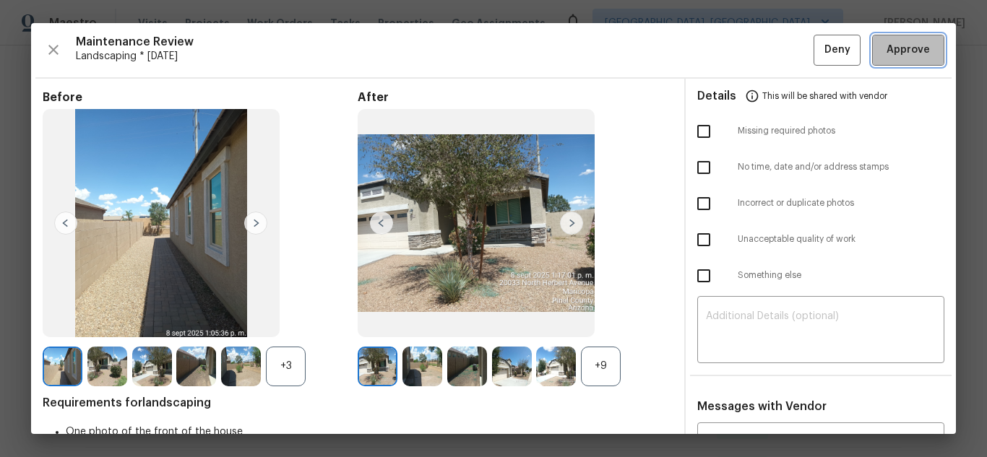
click at [898, 50] on span "Approve" at bounding box center [907, 50] width 43 height 18
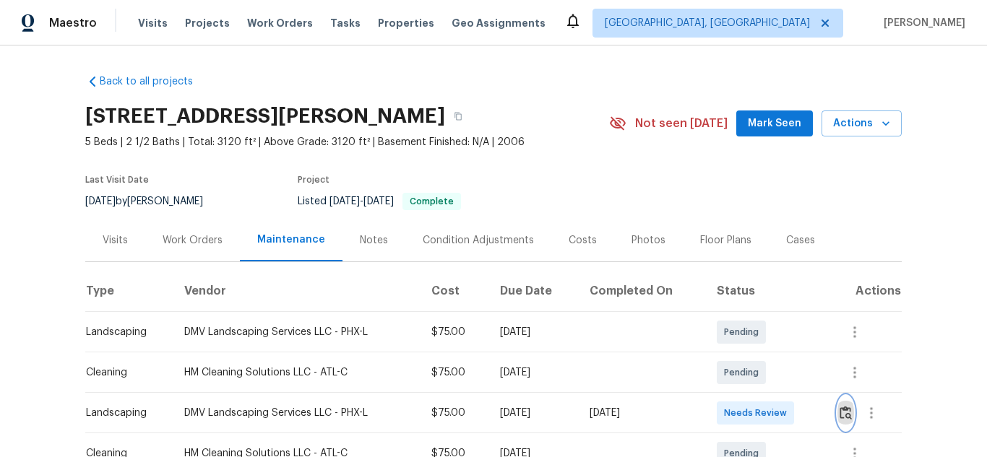
click at [846, 415] on img "button" at bounding box center [845, 413] width 12 height 14
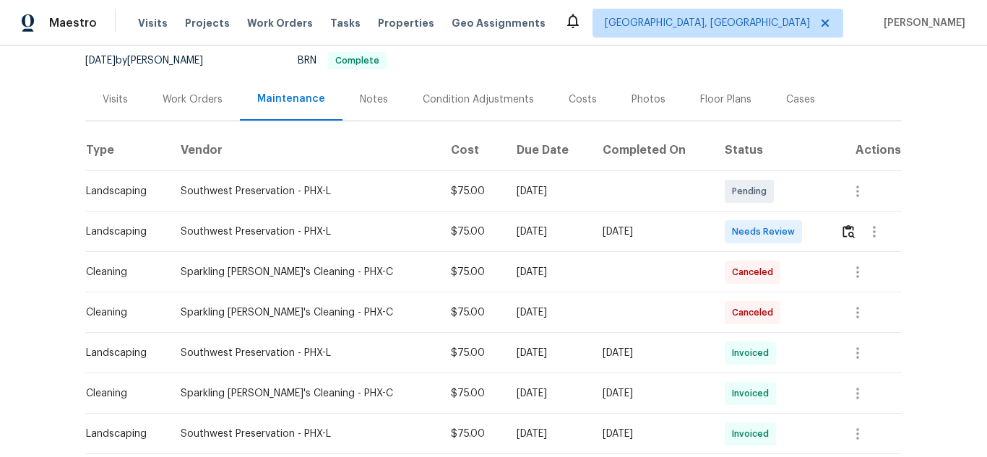
scroll to position [142, 0]
click at [842, 235] on img "button" at bounding box center [848, 231] width 12 height 14
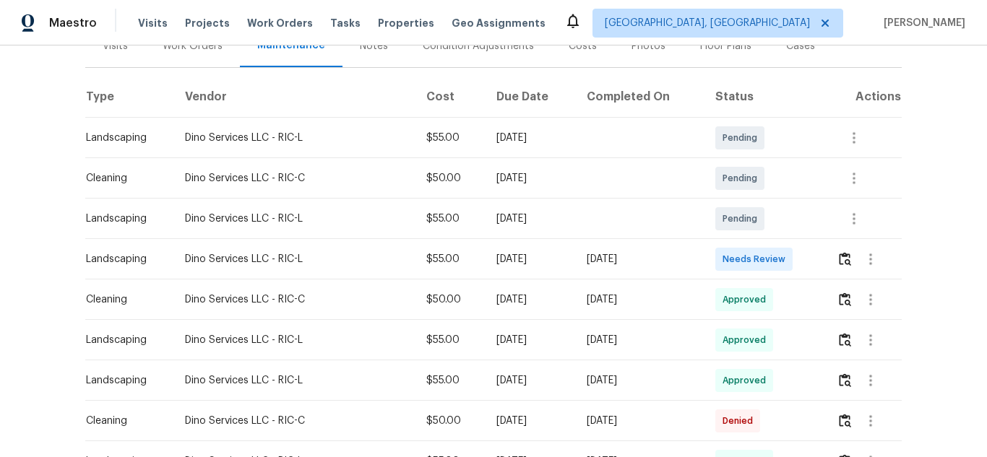
scroll to position [195, 0]
click at [848, 265] on img "button" at bounding box center [844, 258] width 12 height 14
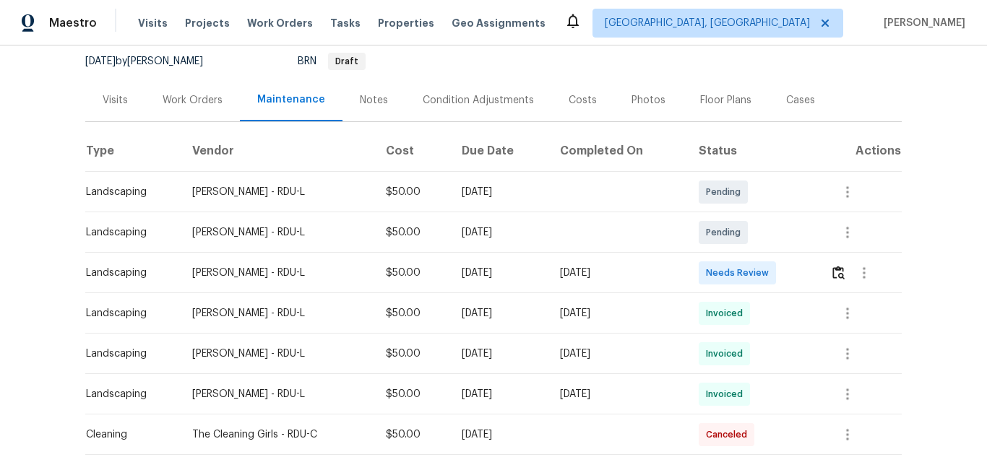
scroll to position [146, 0]
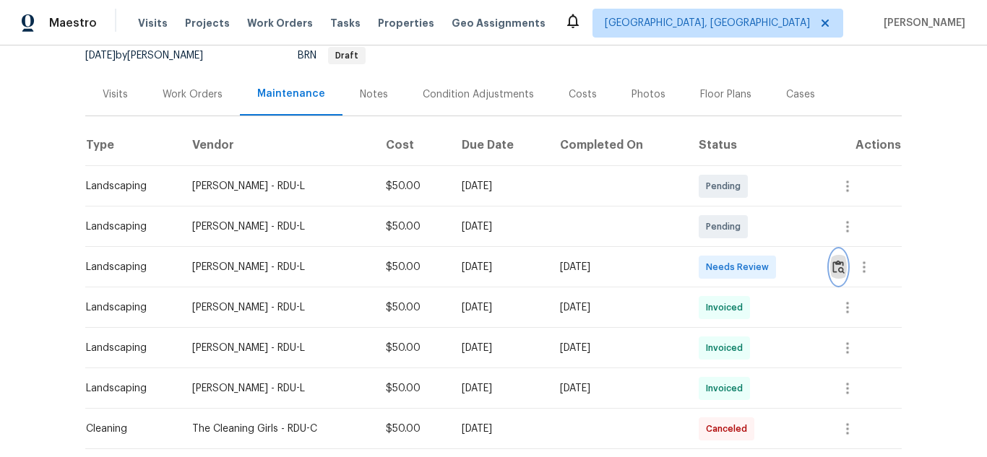
click at [838, 266] on img "button" at bounding box center [838, 267] width 12 height 14
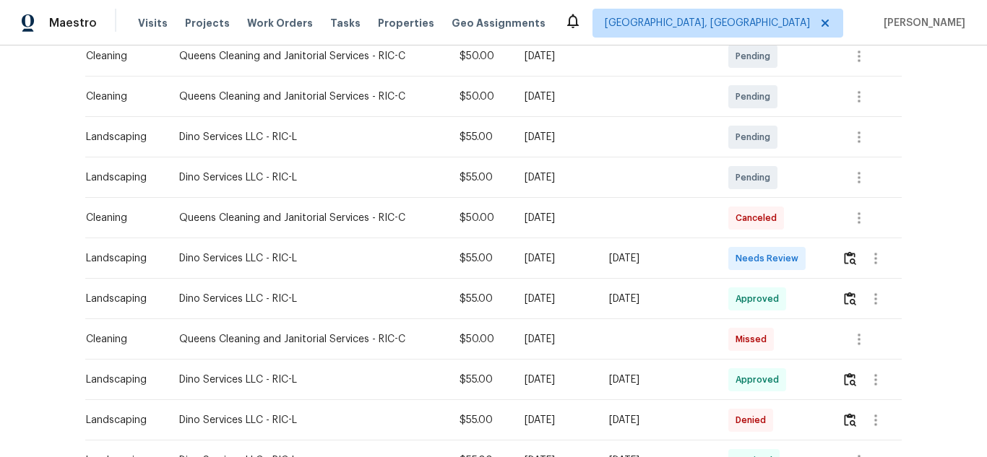
scroll to position [321, 0]
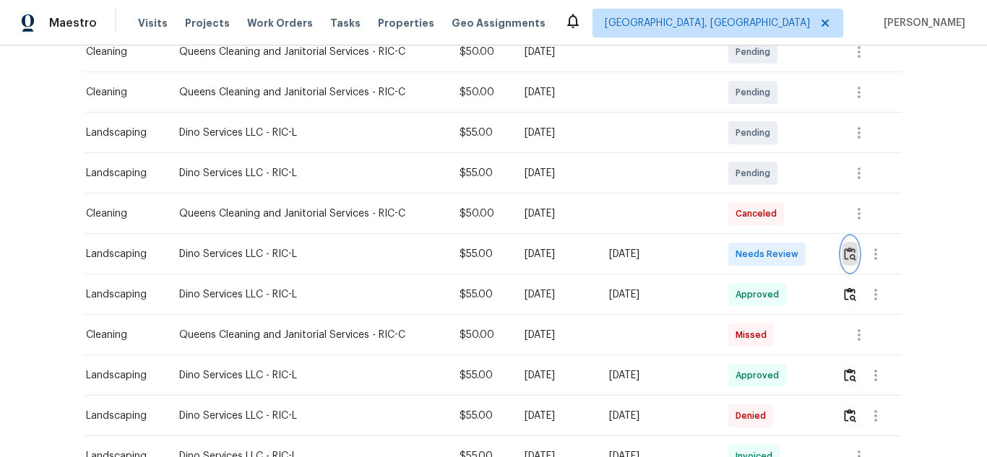
click at [844, 250] on img "button" at bounding box center [850, 254] width 12 height 14
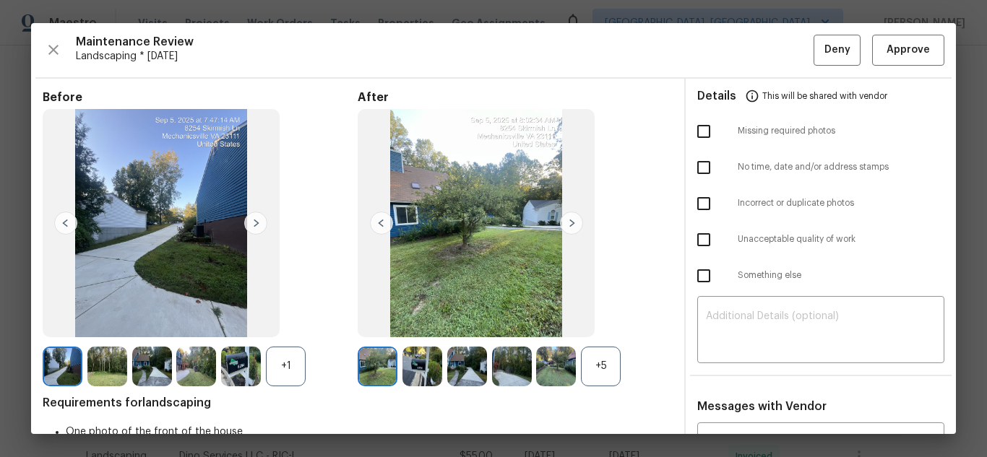
click at [560, 219] on img at bounding box center [571, 223] width 23 height 23
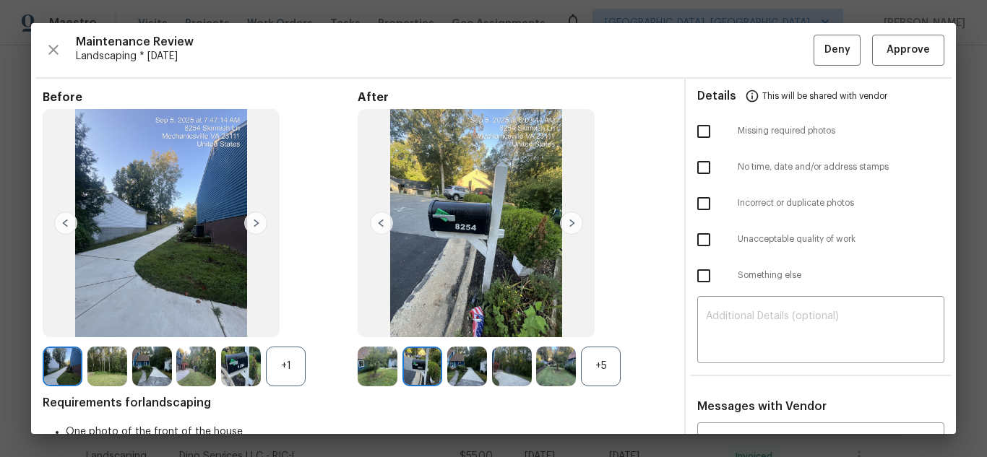
click at [512, 363] on img at bounding box center [512, 367] width 40 height 40
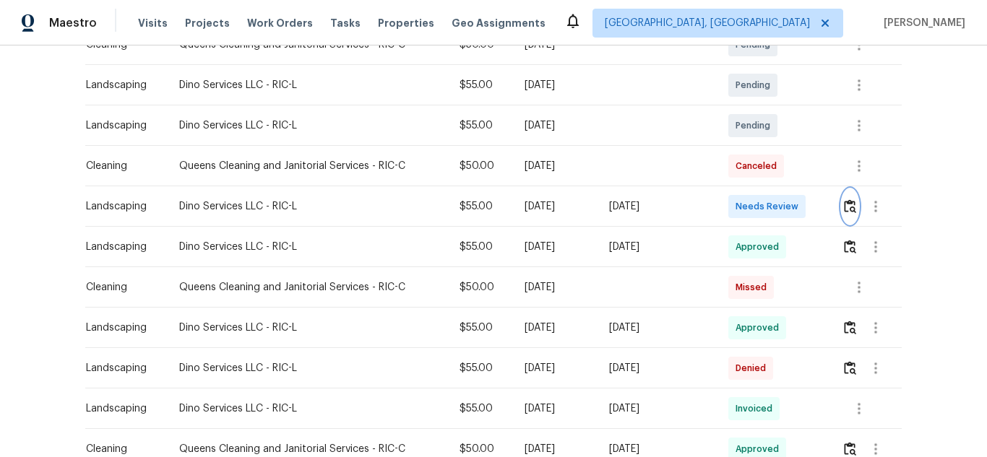
scroll to position [370, 0]
click at [848, 206] on img "button" at bounding box center [850, 205] width 12 height 14
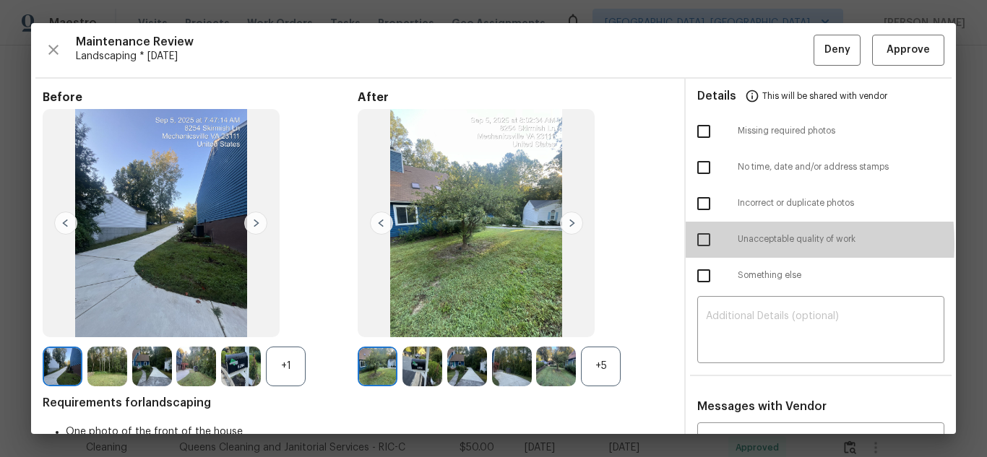
click at [698, 243] on input "checkbox" at bounding box center [703, 240] width 30 height 30
checkbox input "true"
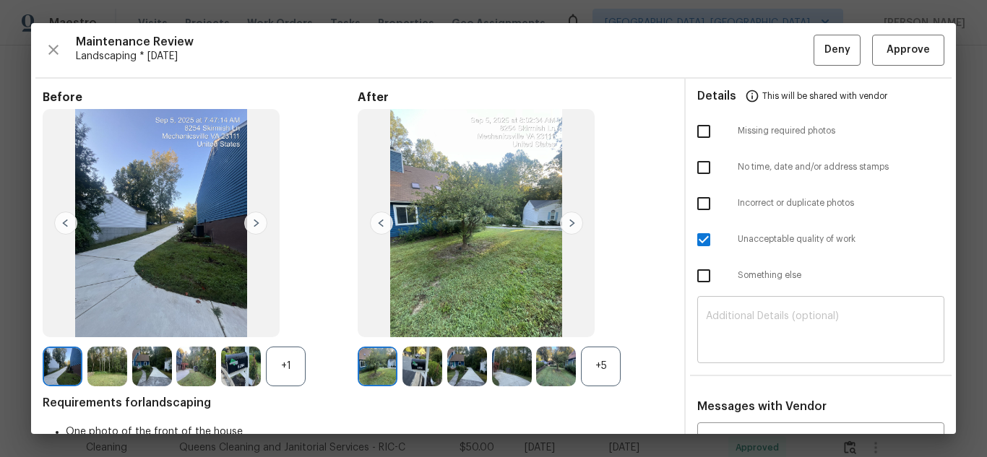
click at [753, 326] on textarea at bounding box center [821, 331] width 230 height 40
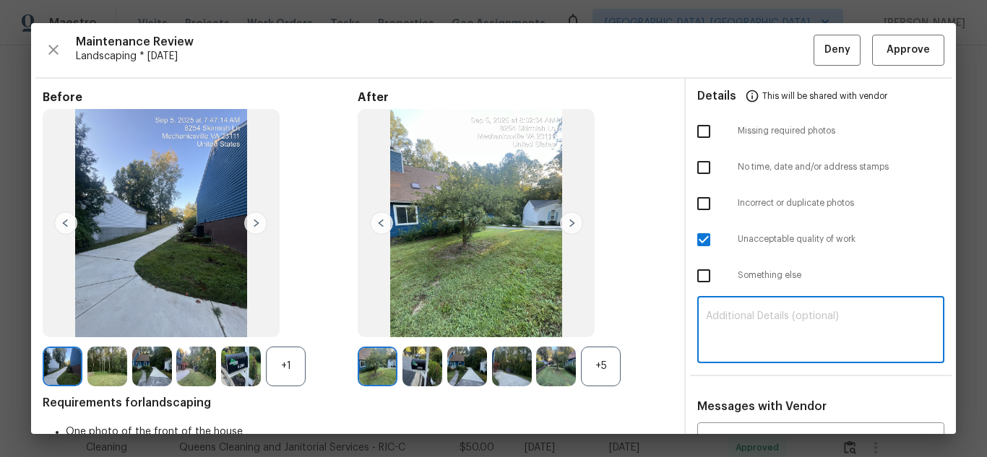
type textarea "V"
paste textarea "Maintenance Audit Team: Hello! Unfortunately, this Landscaping visit completed …"
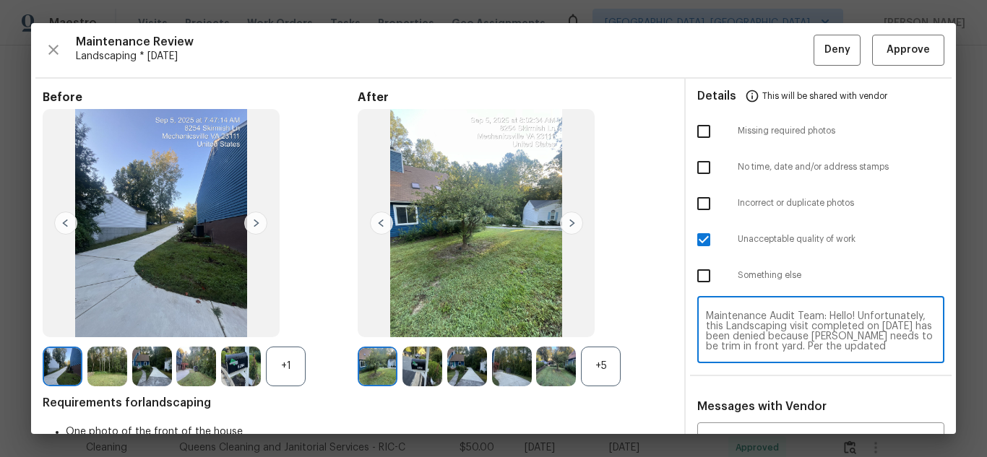
scroll to position [111, 0]
type textarea "Maintenance Audit Team: Hello! Unfortunately, this Landscaping visit completed …"
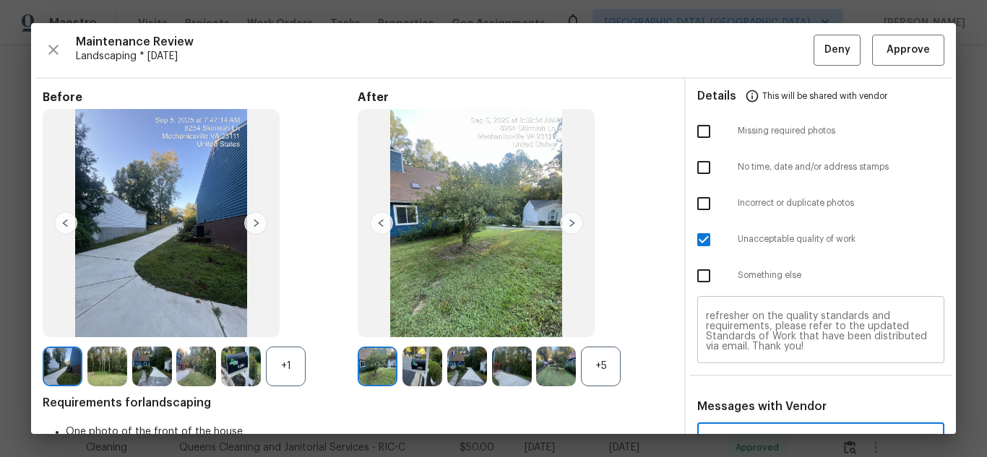
scroll to position [214, 0]
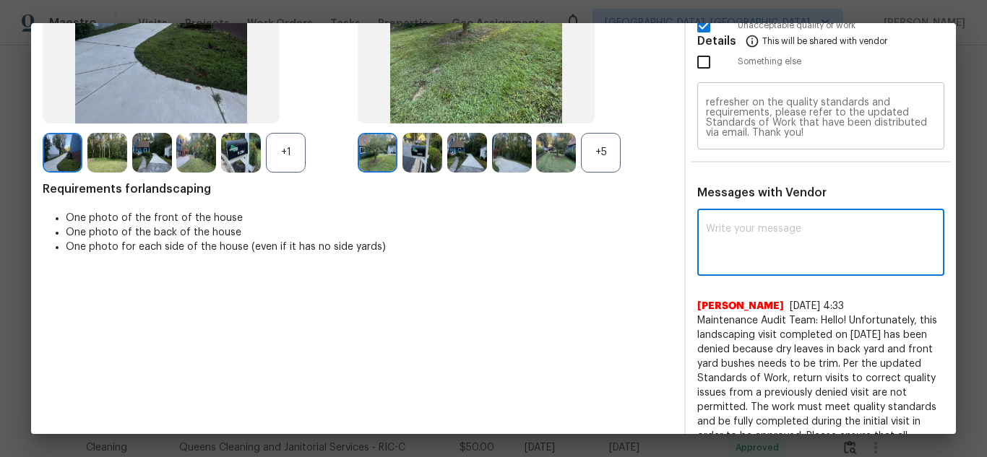
paste textarea "Maintenance Audit Team: Hello! Unfortunately, this Landscaping visit completed …"
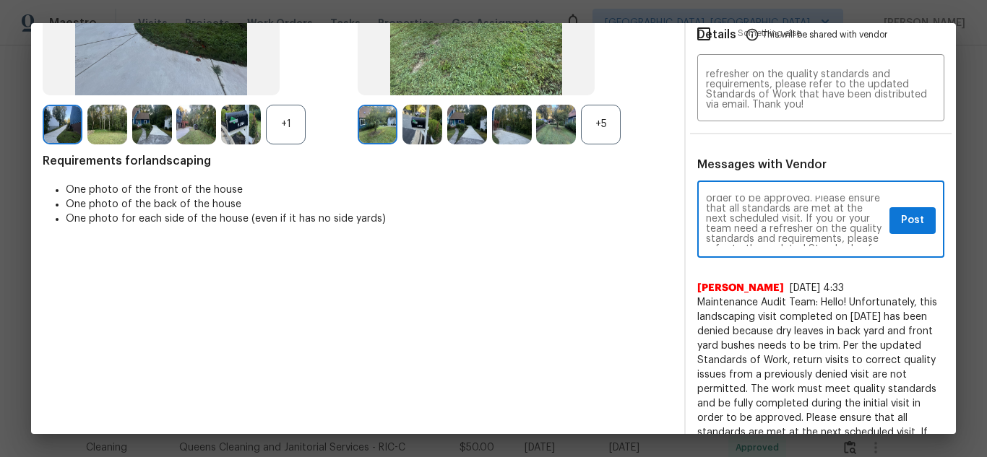
scroll to position [230, 0]
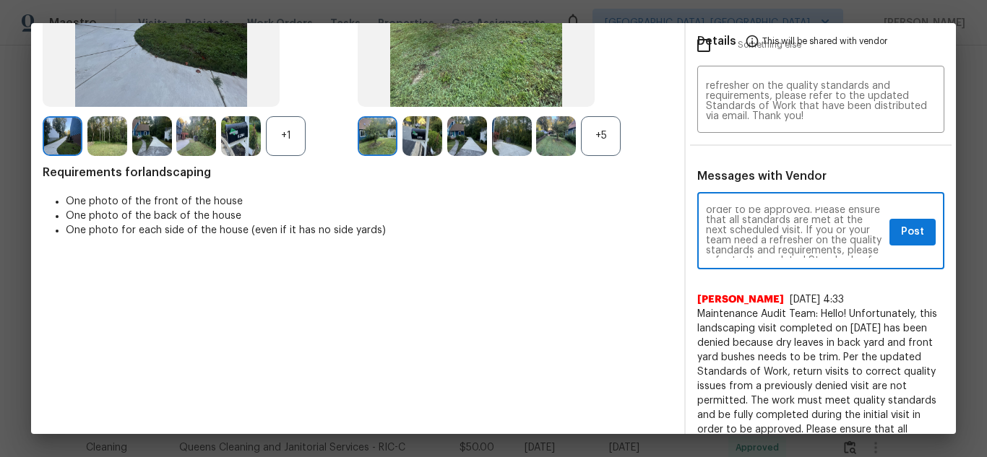
type textarea "Maintenance Audit Team: Hello! Unfortunately, this Landscaping visit completed …"
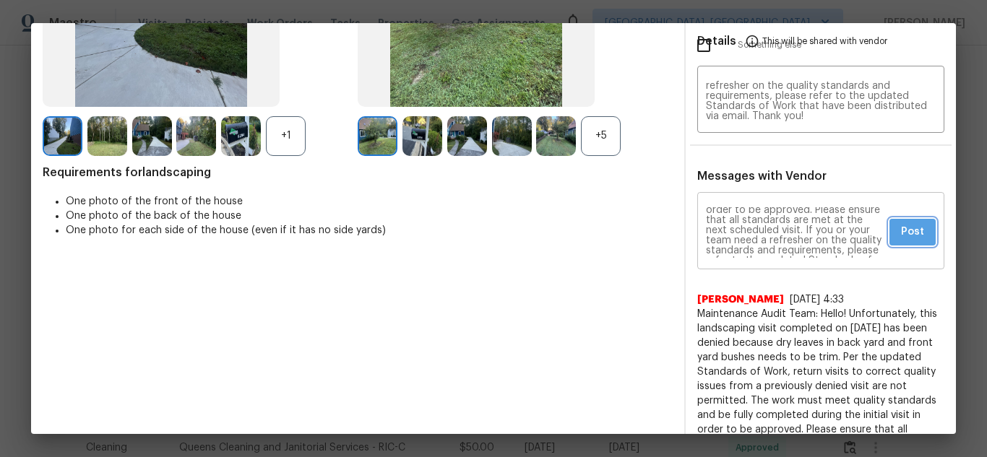
click at [889, 227] on button "Post" at bounding box center [912, 232] width 46 height 27
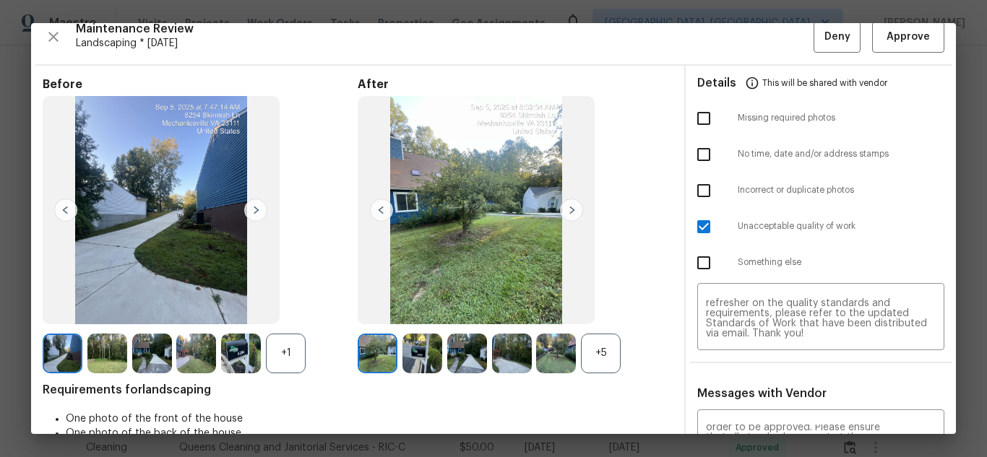
scroll to position [0, 0]
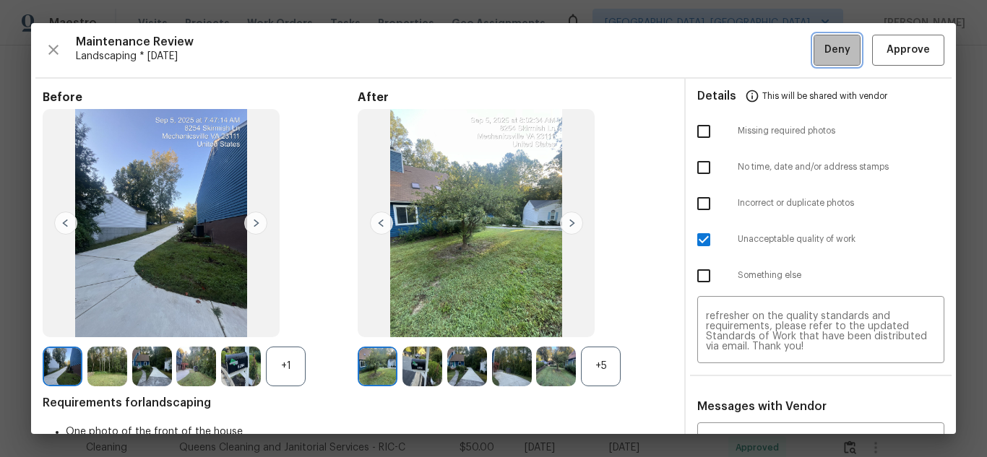
click at [826, 53] on span "Deny" at bounding box center [837, 50] width 26 height 18
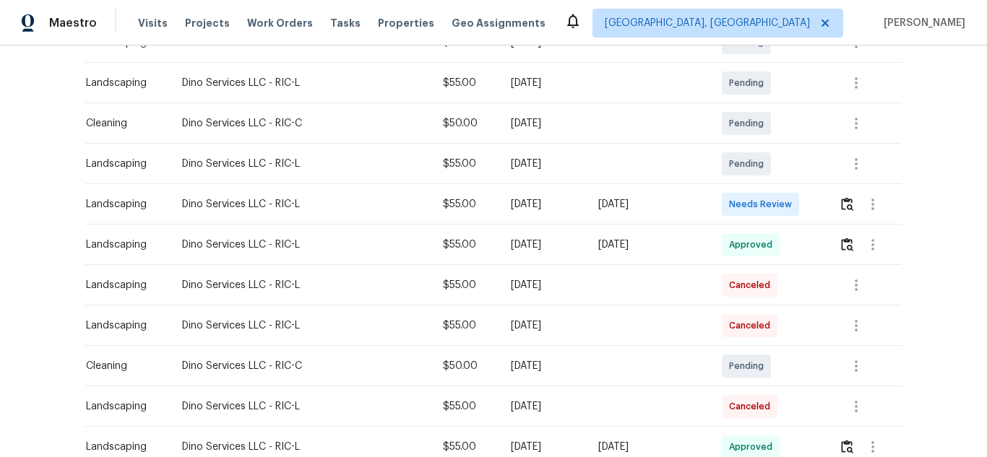
scroll to position [331, 0]
click at [841, 200] on img "button" at bounding box center [847, 203] width 12 height 14
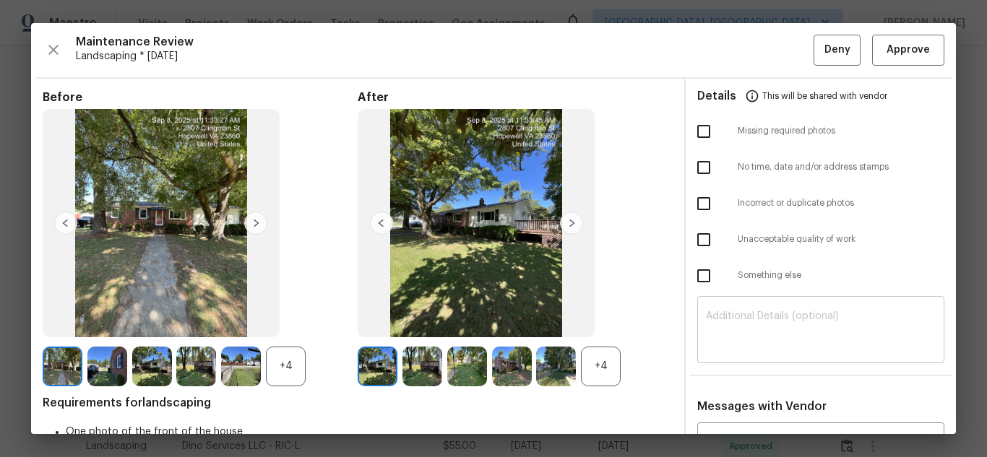
click at [753, 322] on textarea at bounding box center [821, 331] width 230 height 40
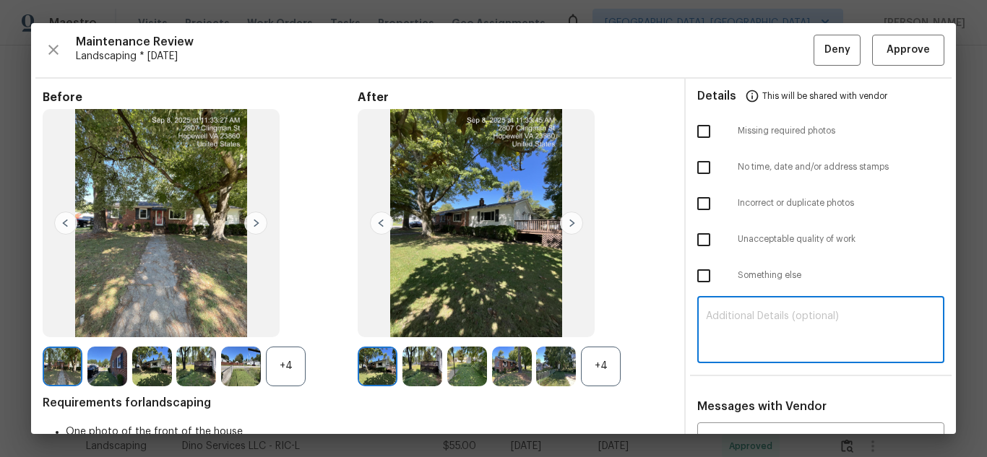
paste textarea "Maintenance Audit Team: Hello! Unfortunately this Landscaping visit completed o…"
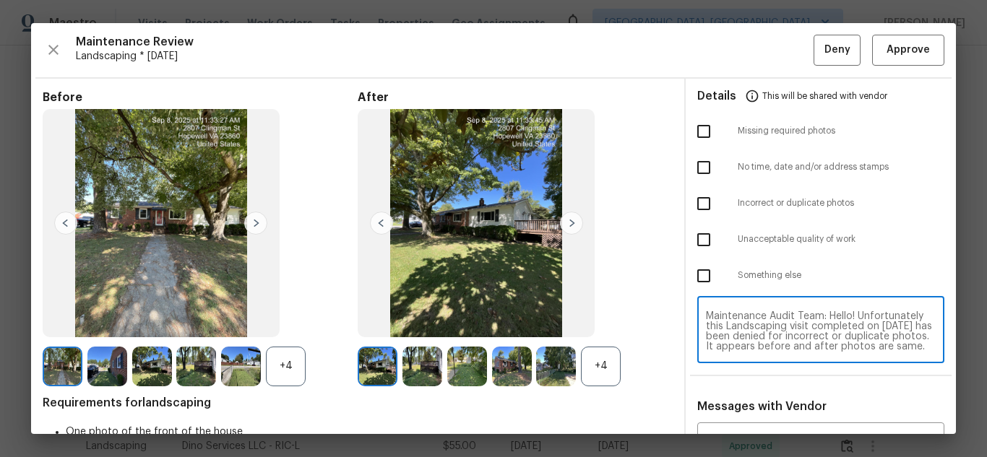
scroll to position [61, 0]
type textarea "Maintenance Audit Team: Hello! Unfortunately this Landscaping visit completed o…"
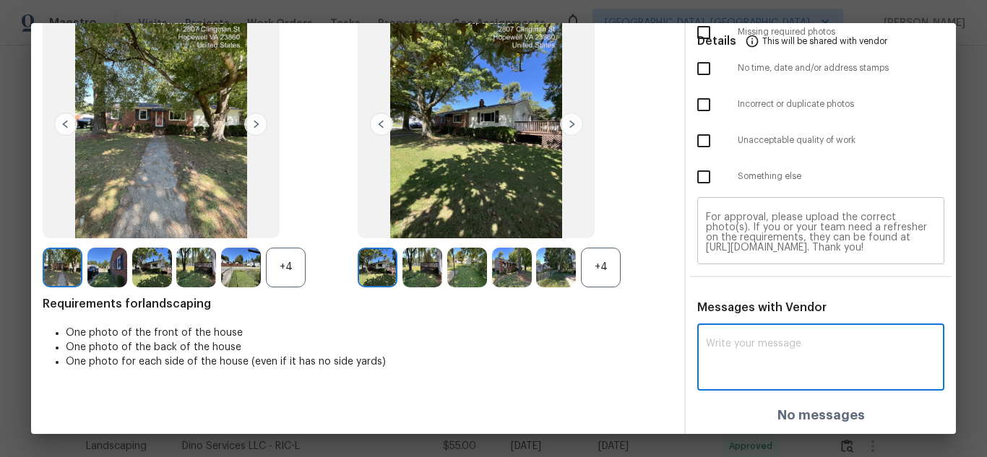
paste textarea "Maintenance Audit Team: Hello! Unfortunately this Landscaping visit completed o…"
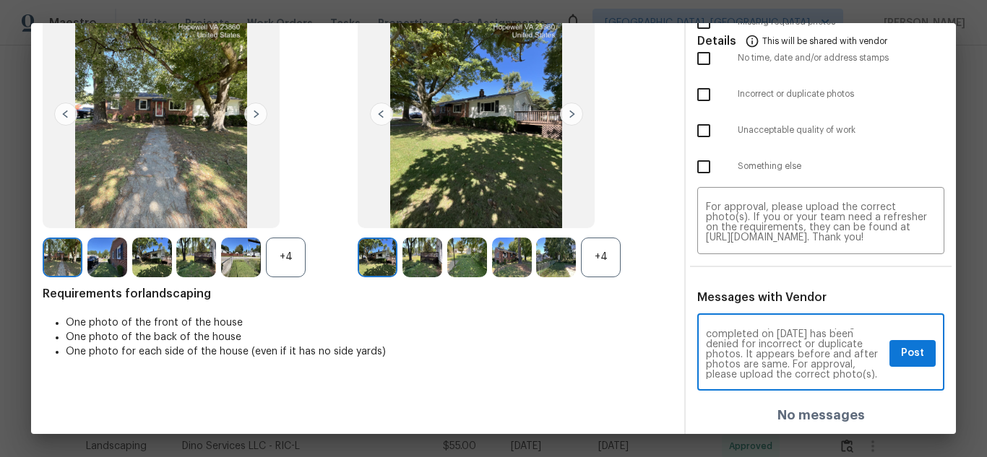
scroll to position [29, 0]
type textarea "Maintenance Audit Team: Hello! Unfortunately this Landscaping visit completed o…"
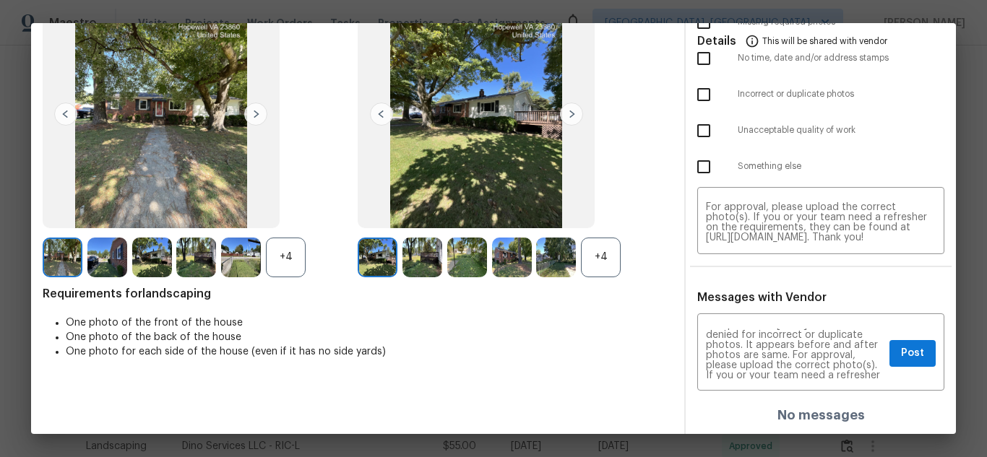
click at [198, 257] on img at bounding box center [196, 258] width 40 height 40
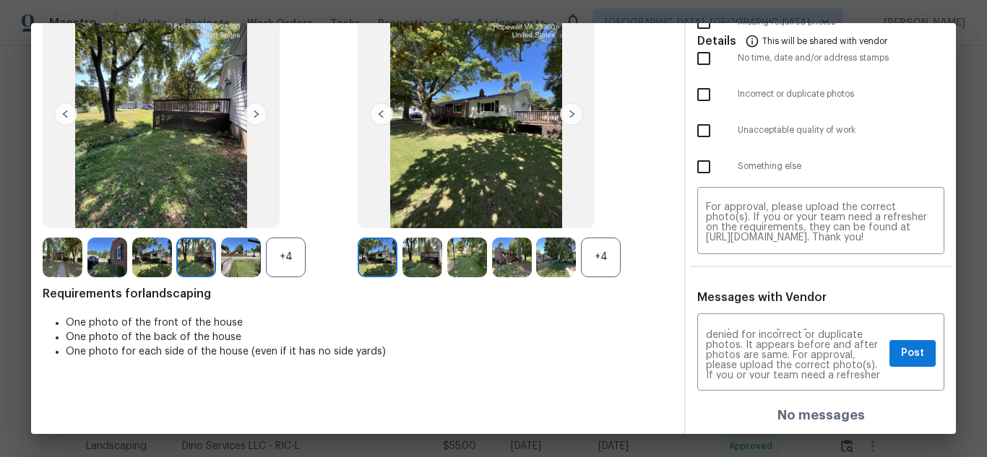
click at [581, 247] on div "+4" at bounding box center [601, 258] width 40 height 40
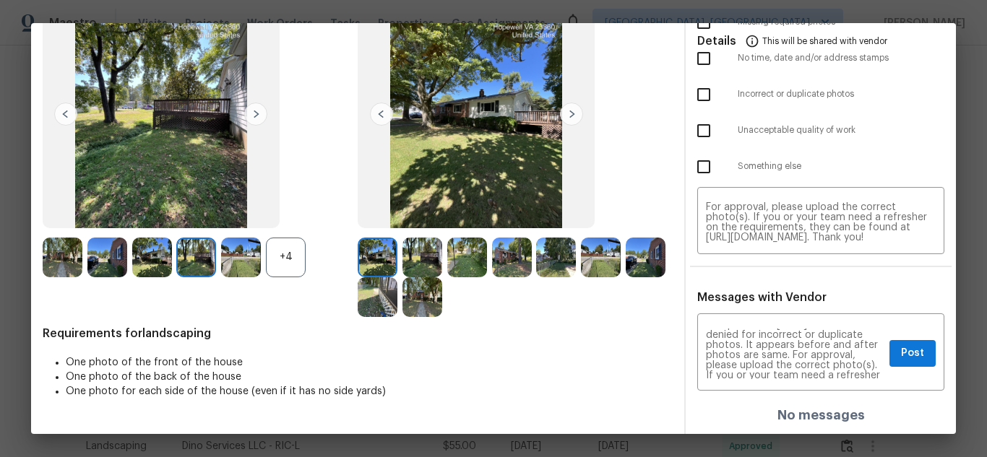
click at [278, 251] on div "+4" at bounding box center [286, 258] width 40 height 40
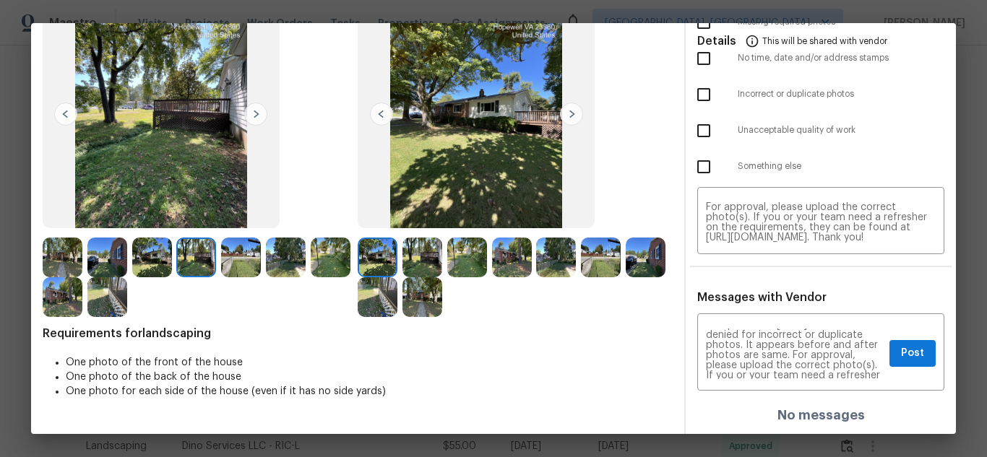
click at [625, 277] on img at bounding box center [645, 258] width 40 height 40
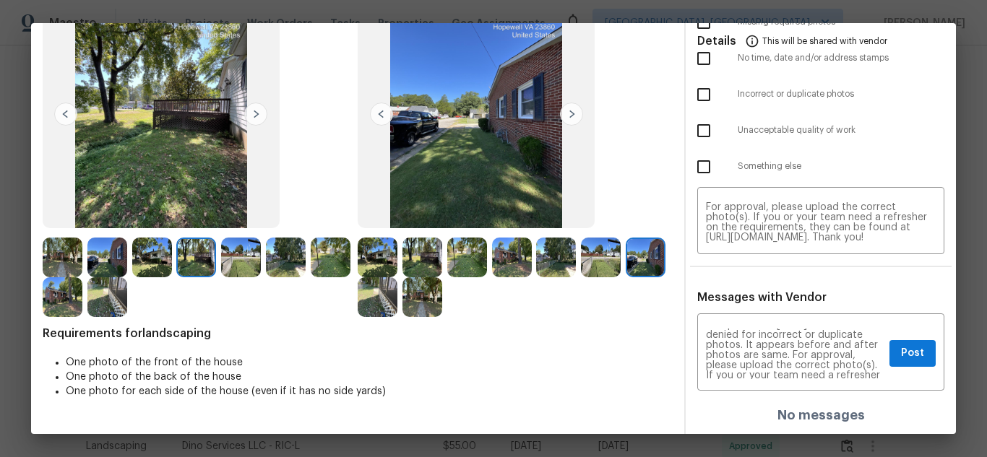
click at [121, 261] on img at bounding box center [107, 258] width 40 height 40
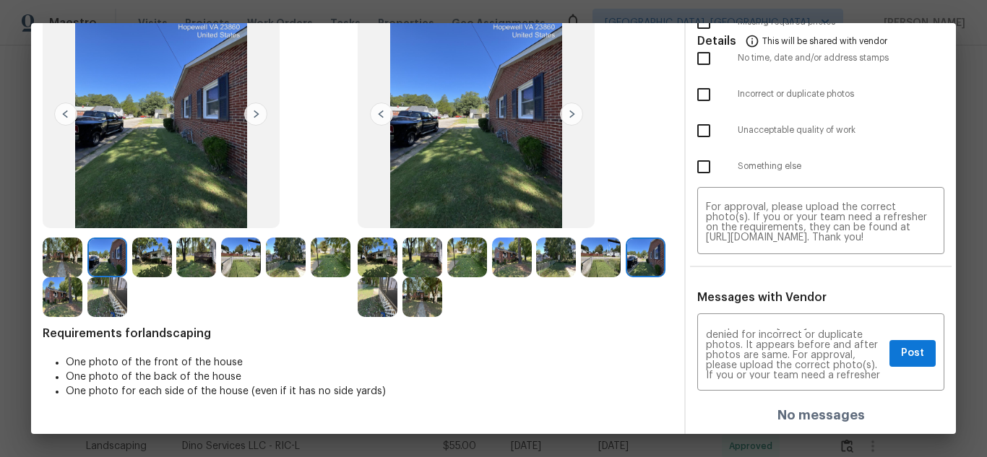
click at [121, 261] on img at bounding box center [107, 258] width 40 height 40
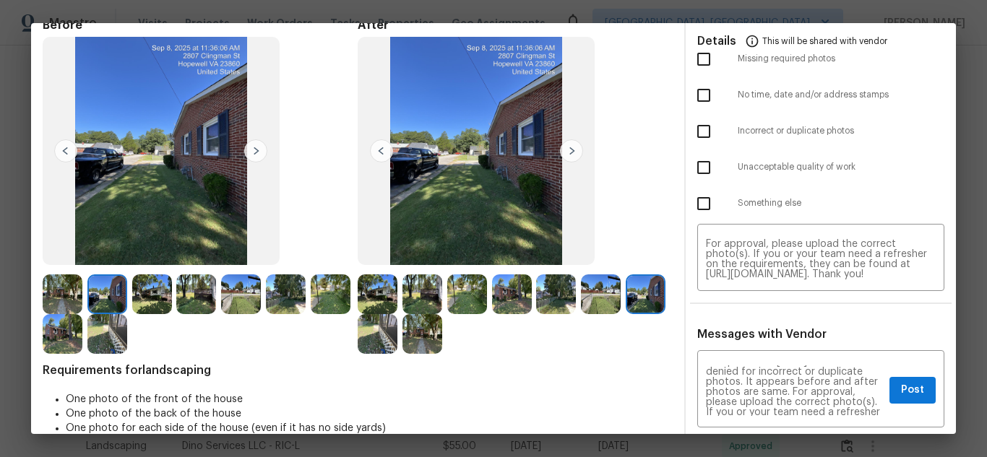
click at [807, 334] on span "Messages with Vendor" at bounding box center [761, 335] width 129 height 12
click at [901, 382] on span "Post" at bounding box center [912, 390] width 23 height 18
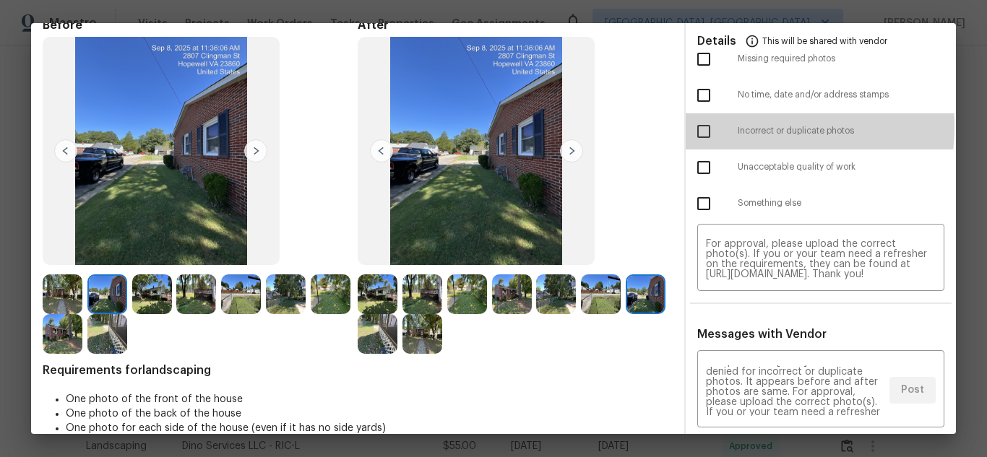
click at [702, 125] on input "checkbox" at bounding box center [703, 131] width 30 height 30
checkbox input "true"
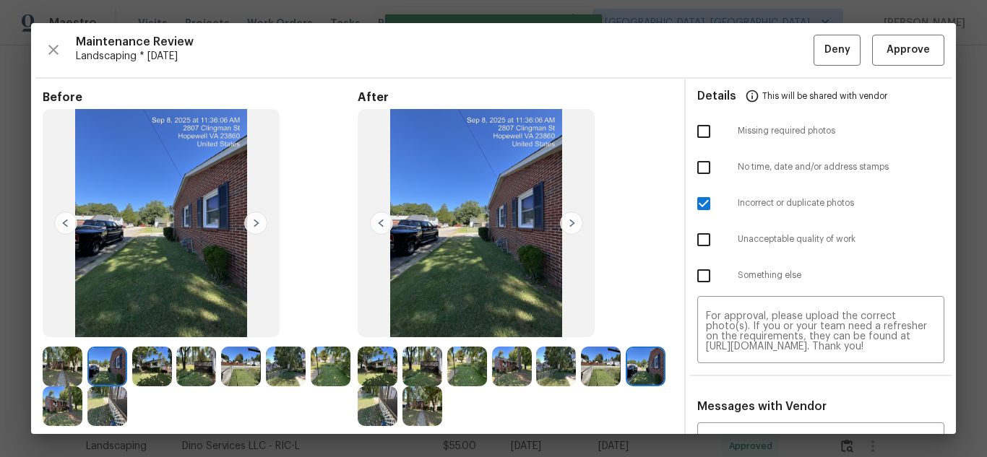
scroll to position [0, 0]
click at [813, 55] on button "Deny" at bounding box center [836, 50] width 47 height 31
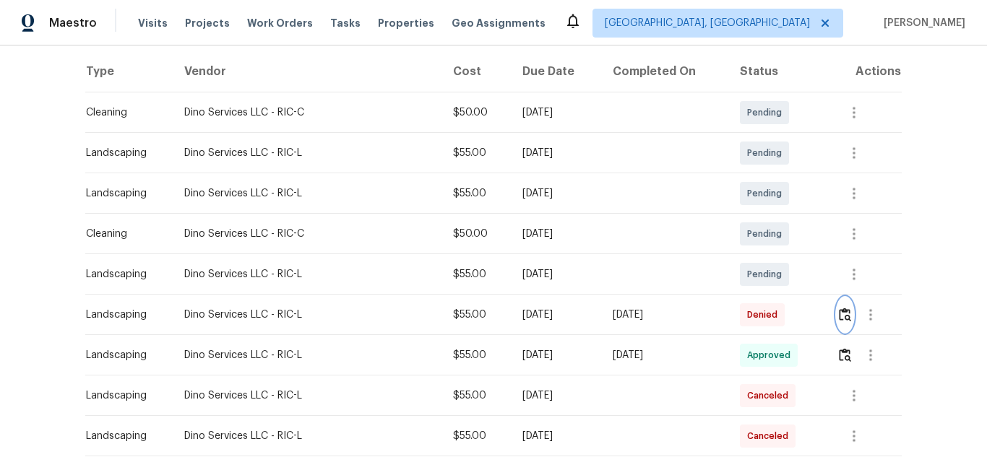
scroll to position [156, 0]
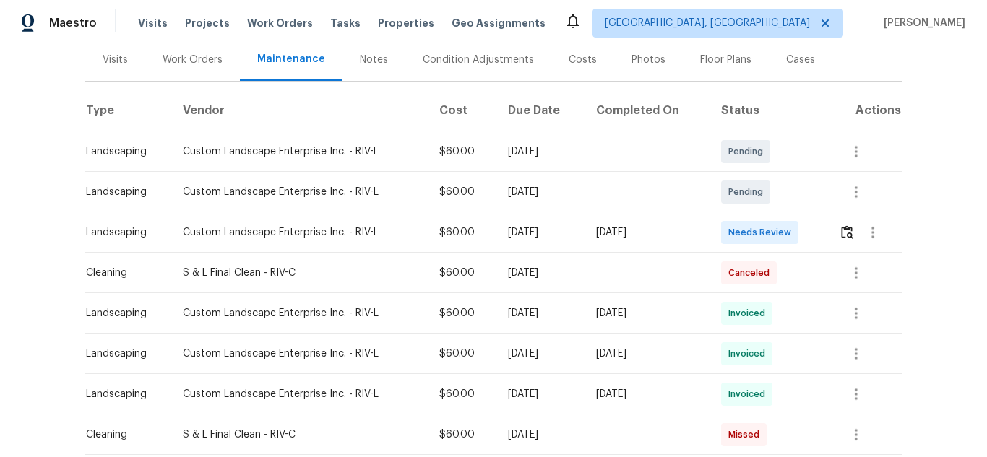
scroll to position [184, 0]
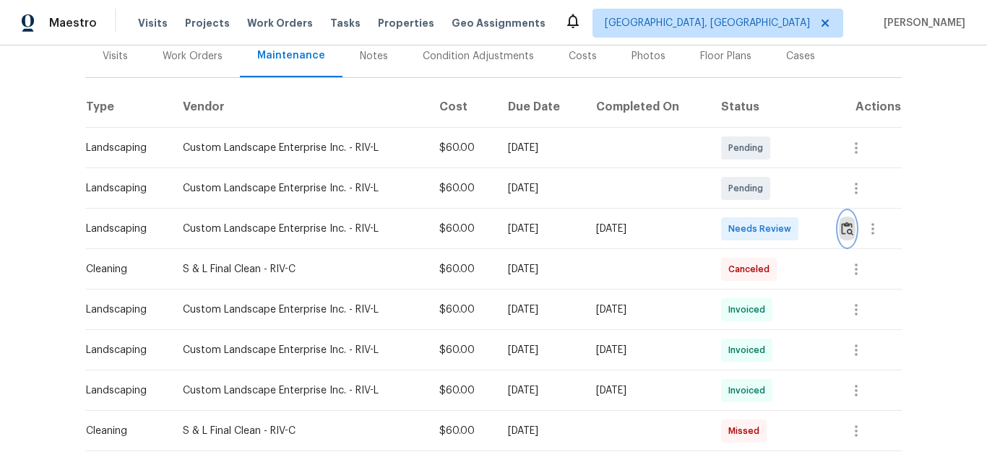
click at [852, 223] on button "button" at bounding box center [846, 229] width 17 height 35
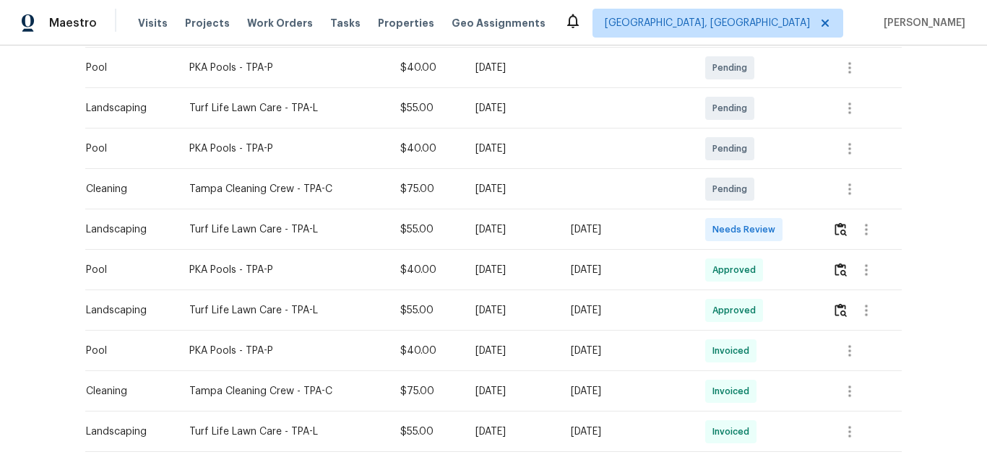
scroll to position [346, 0]
click at [834, 233] on img "button" at bounding box center [840, 229] width 12 height 14
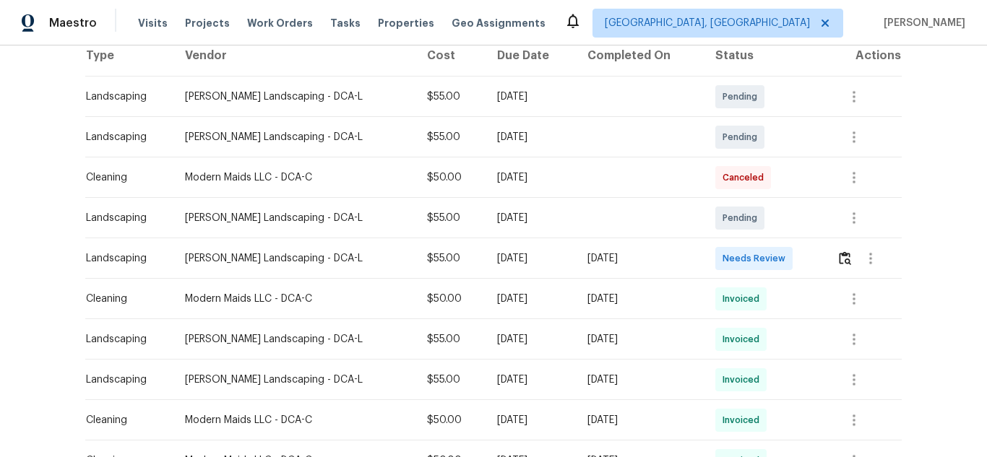
scroll to position [251, 0]
click at [839, 251] on img "button" at bounding box center [844, 258] width 12 height 14
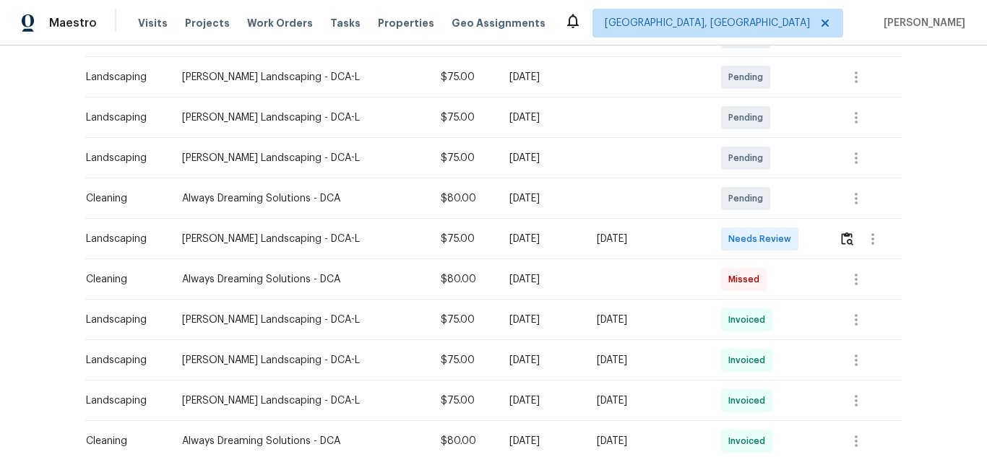
scroll to position [297, 0]
click at [845, 238] on img "button" at bounding box center [847, 237] width 12 height 14
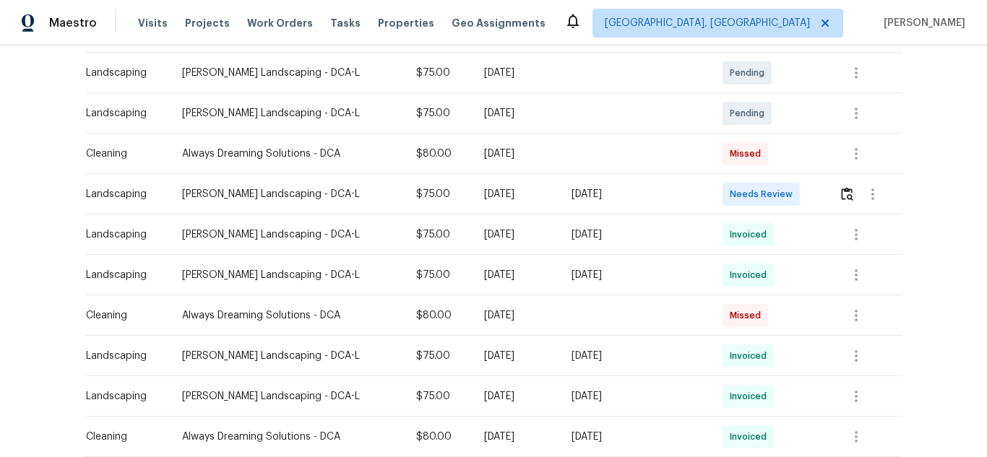
scroll to position [361, 0]
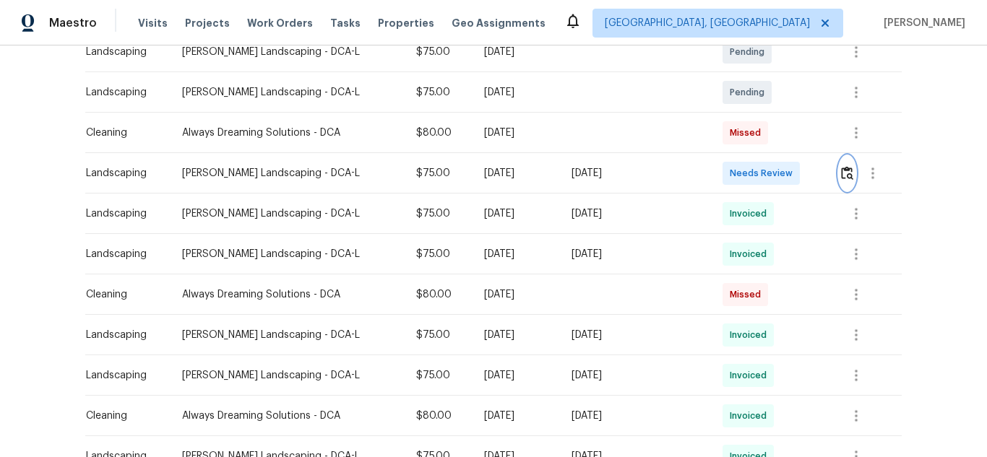
click at [846, 170] on img "button" at bounding box center [847, 173] width 12 height 14
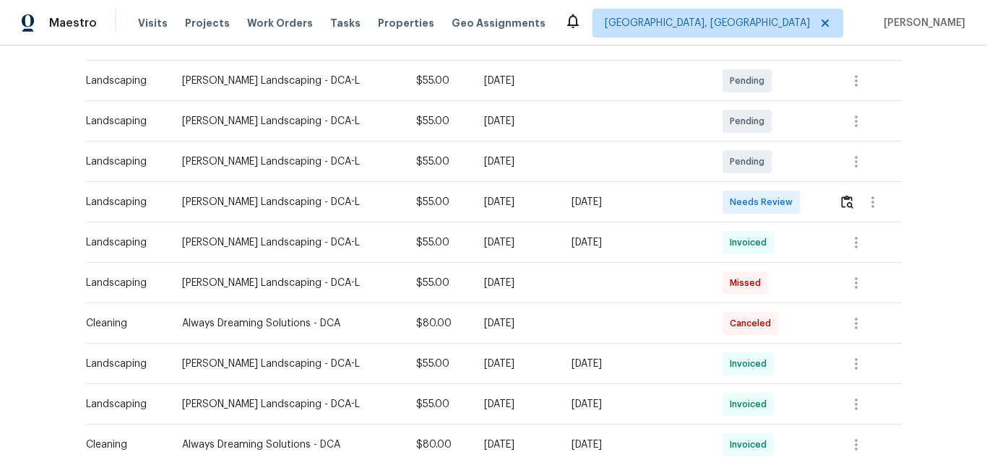
scroll to position [252, 0]
click at [841, 204] on img "button" at bounding box center [847, 201] width 12 height 14
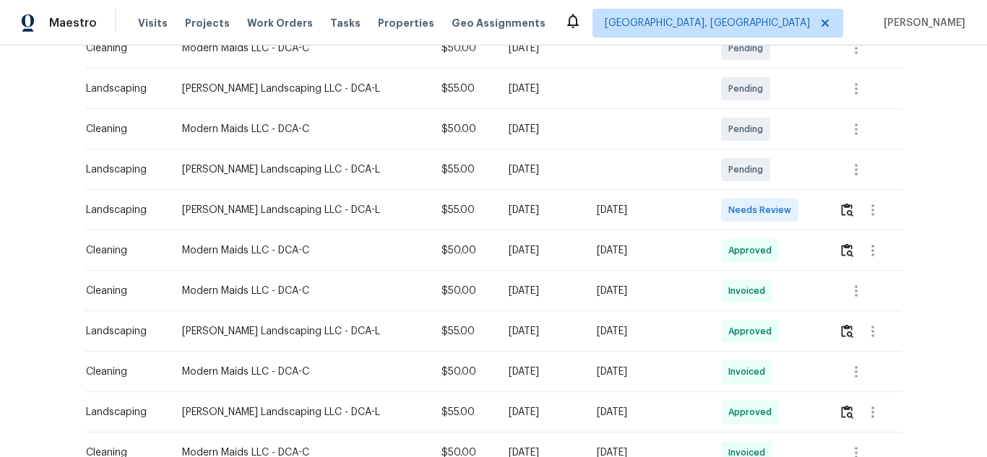
scroll to position [372, 0]
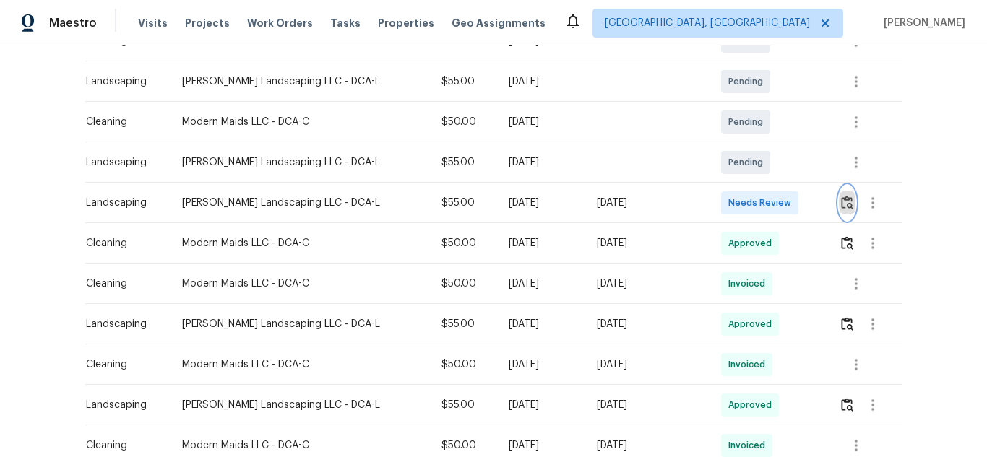
click at [841, 202] on img "button" at bounding box center [847, 203] width 12 height 14
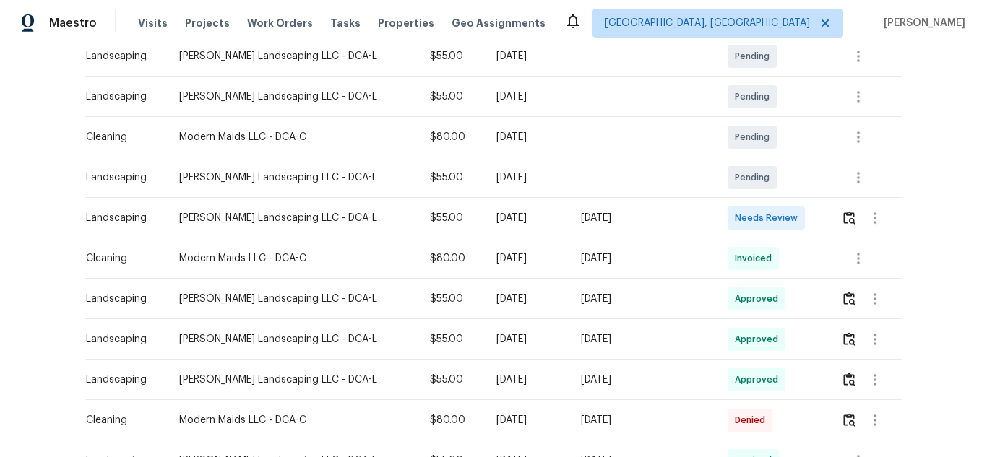
scroll to position [317, 0]
click at [843, 224] on img "button" at bounding box center [849, 217] width 12 height 14
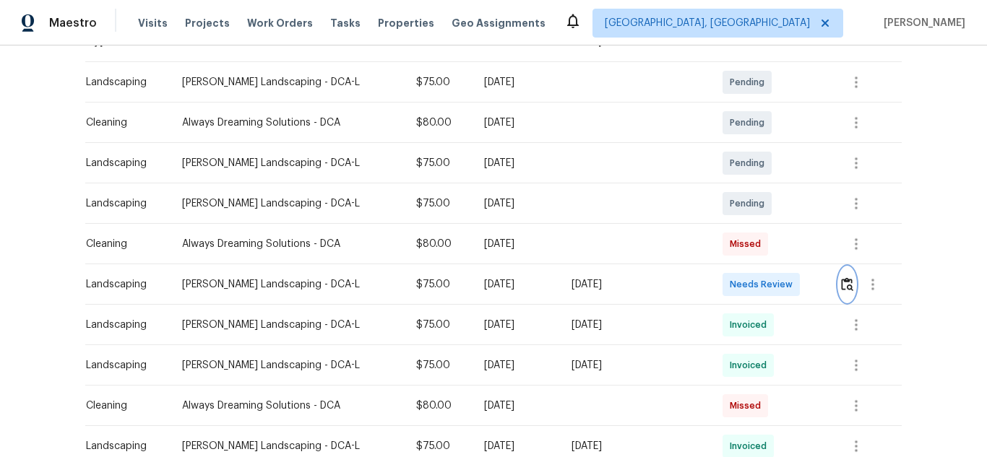
scroll to position [251, 0]
click at [846, 279] on img "button" at bounding box center [847, 284] width 12 height 14
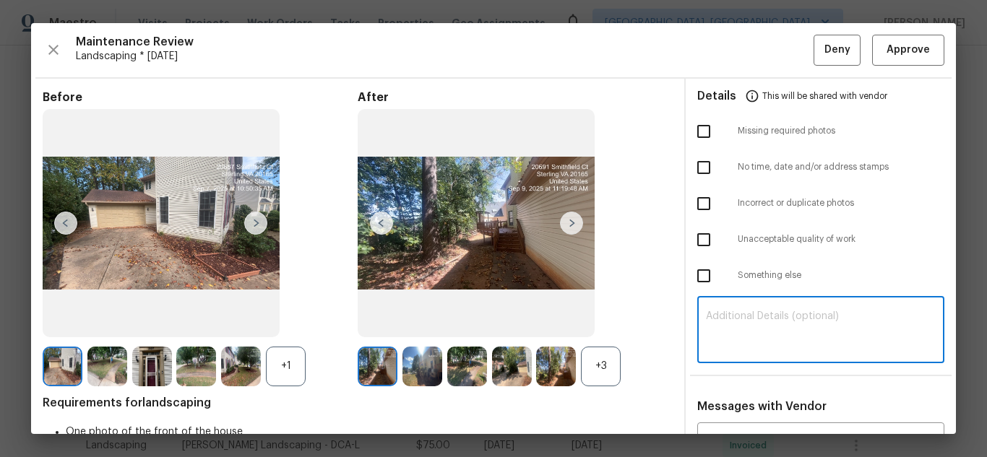
click at [818, 328] on textarea at bounding box center [821, 331] width 230 height 40
paste textarea "Maintenance Audit Team: Hello! Unfortunately, this Landscaping visit completed …"
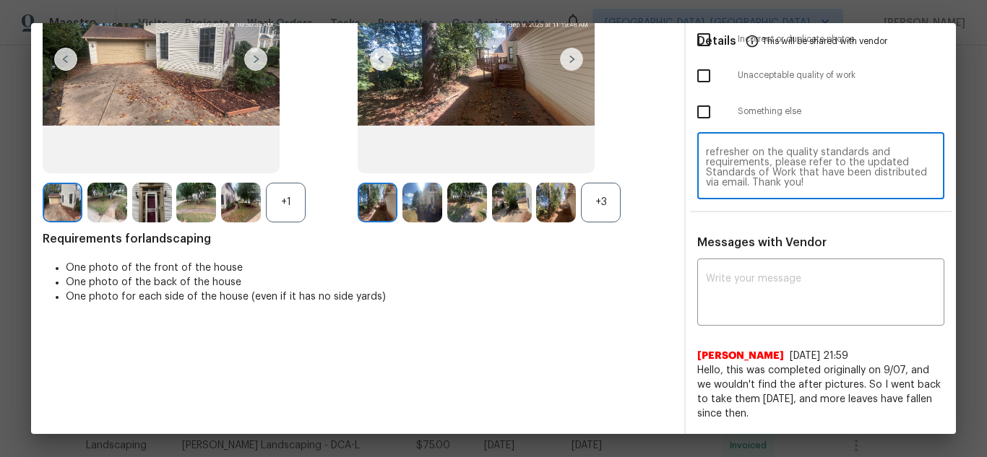
scroll to position [167, 0]
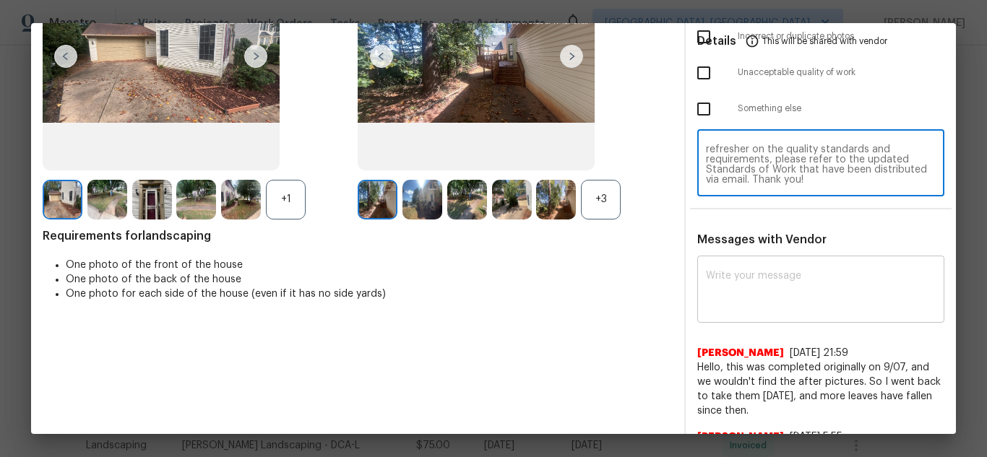
type textarea "Maintenance Audit Team: Hello! Unfortunately, this Landscaping visit completed …"
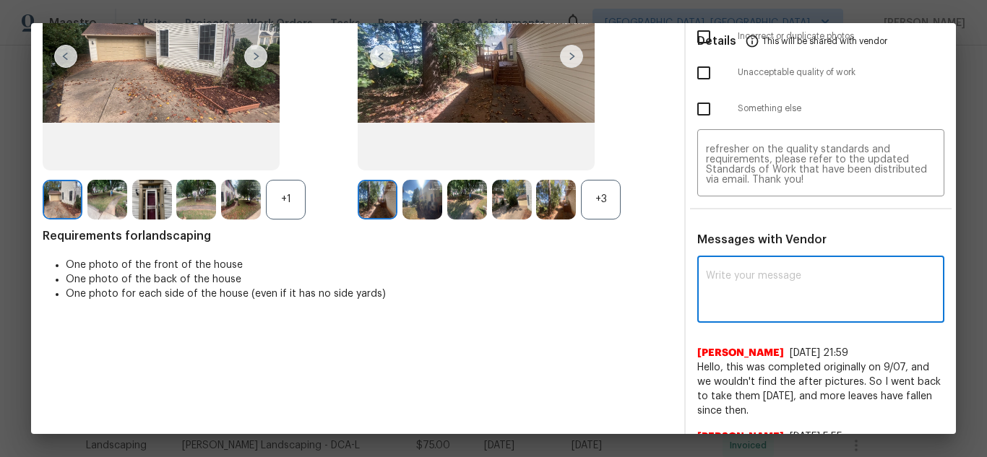
click at [773, 294] on textarea at bounding box center [821, 291] width 230 height 40
paste textarea "Maintenance Audit Team: Hello! Unfortunately, this Landscaping visit completed …"
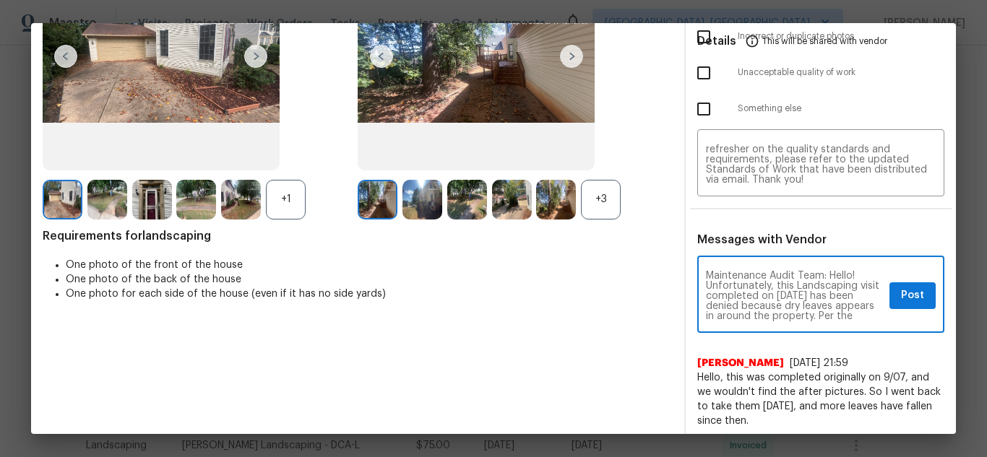
scroll to position [29, 0]
type textarea "Maintenance Audit Team: Hello! Unfortunately, this Landscaping visit completed …"
click at [901, 290] on span "Post" at bounding box center [912, 296] width 23 height 18
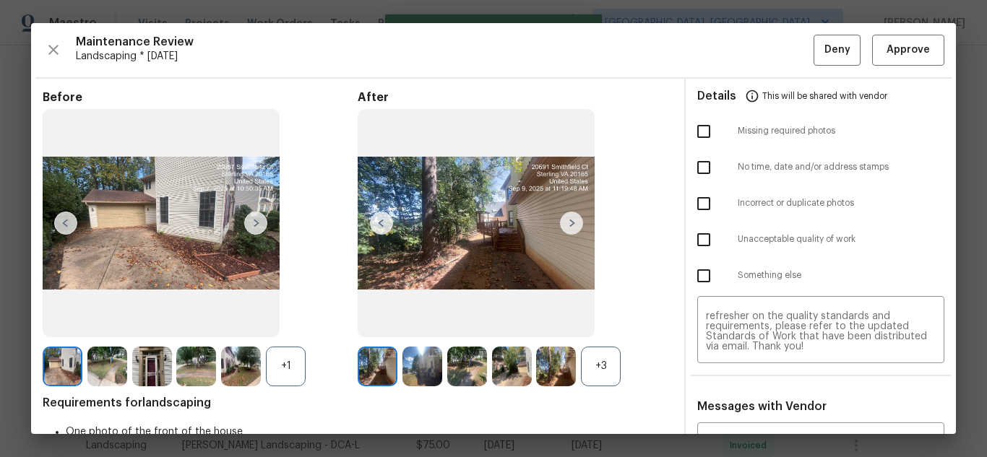
scroll to position [0, 0]
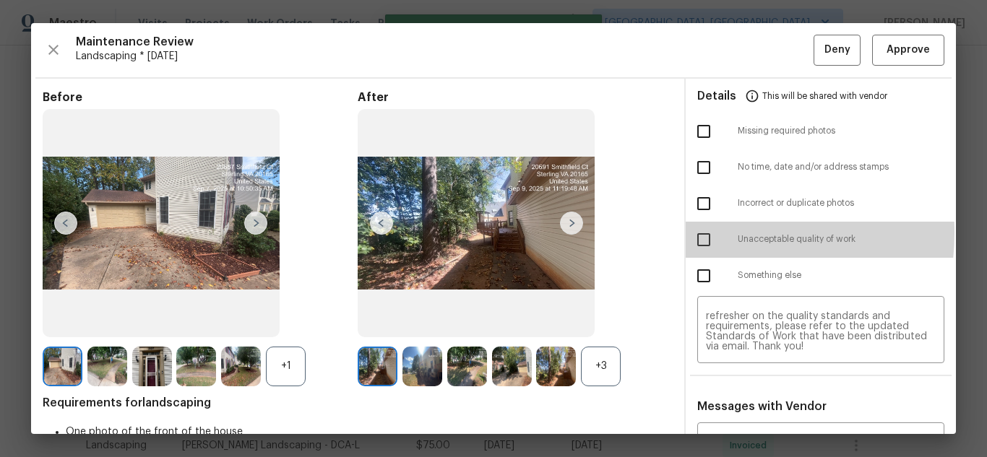
click at [695, 233] on input "checkbox" at bounding box center [703, 240] width 30 height 30
checkbox input "true"
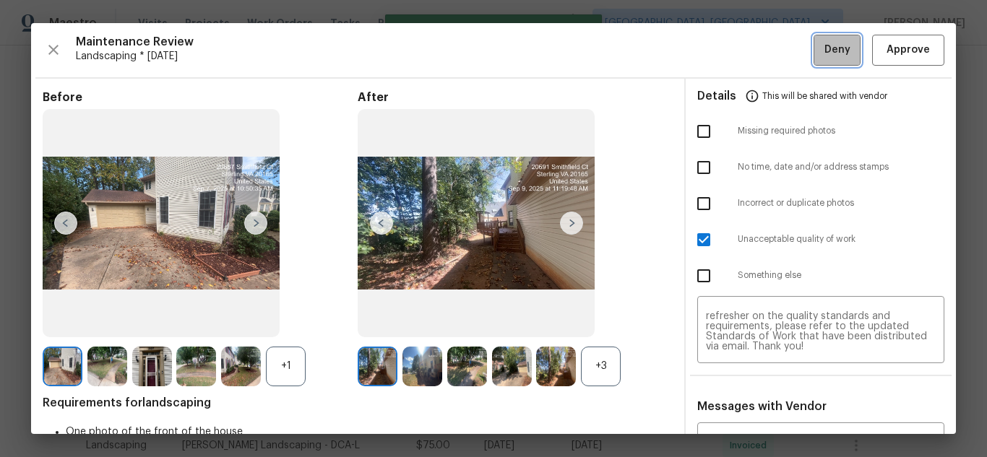
click at [824, 53] on span "Deny" at bounding box center [837, 50] width 26 height 18
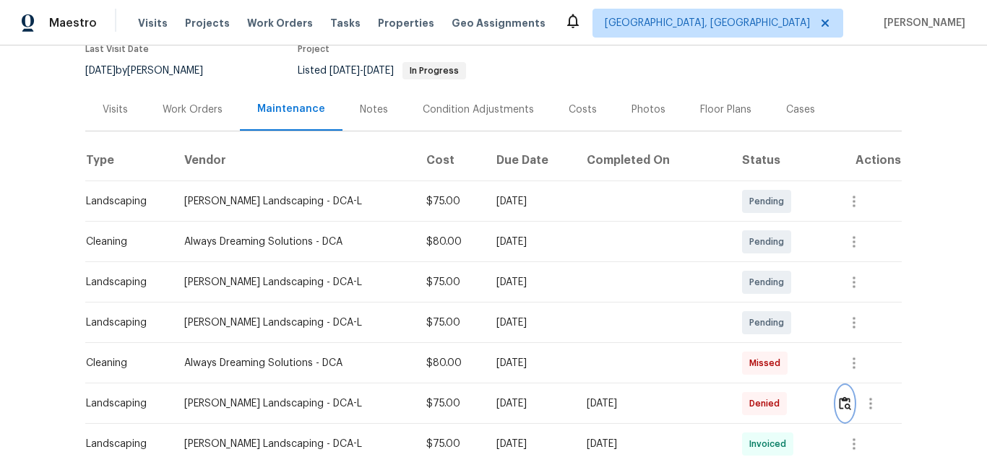
scroll to position [130, 0]
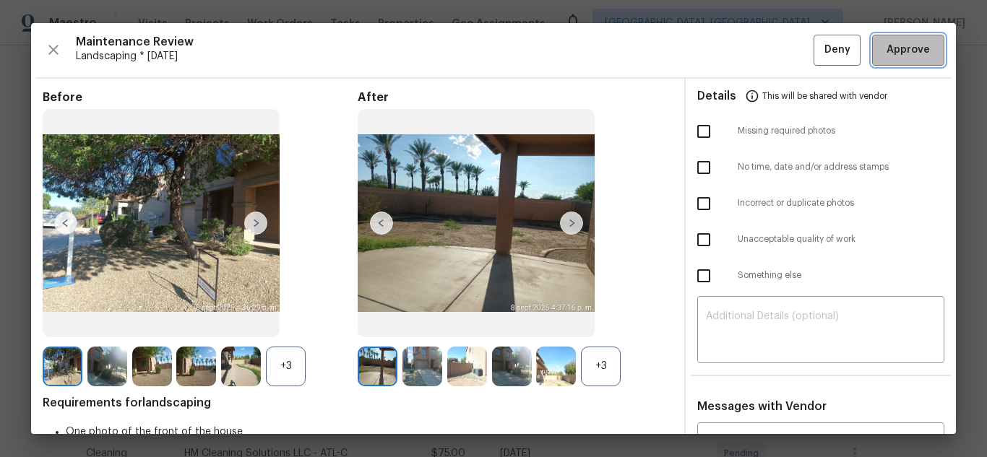
click at [883, 64] on button "Approve" at bounding box center [908, 50] width 72 height 31
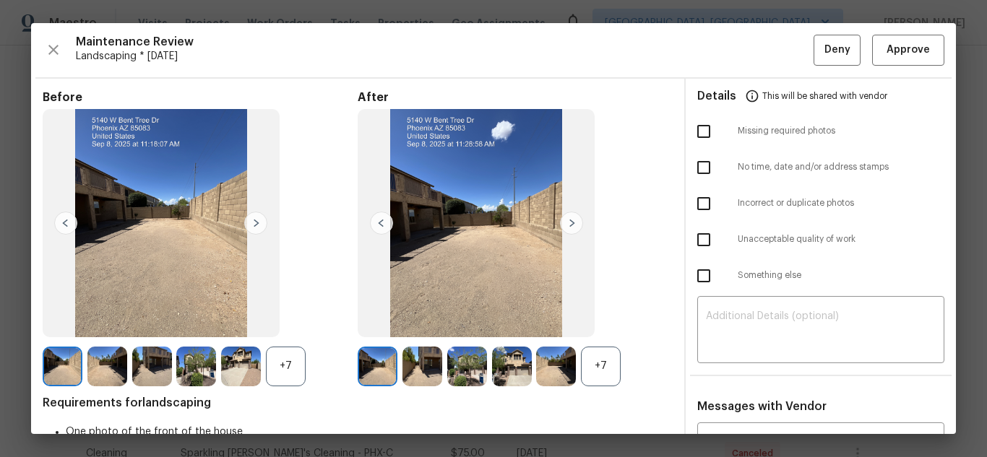
scroll to position [142, 0]
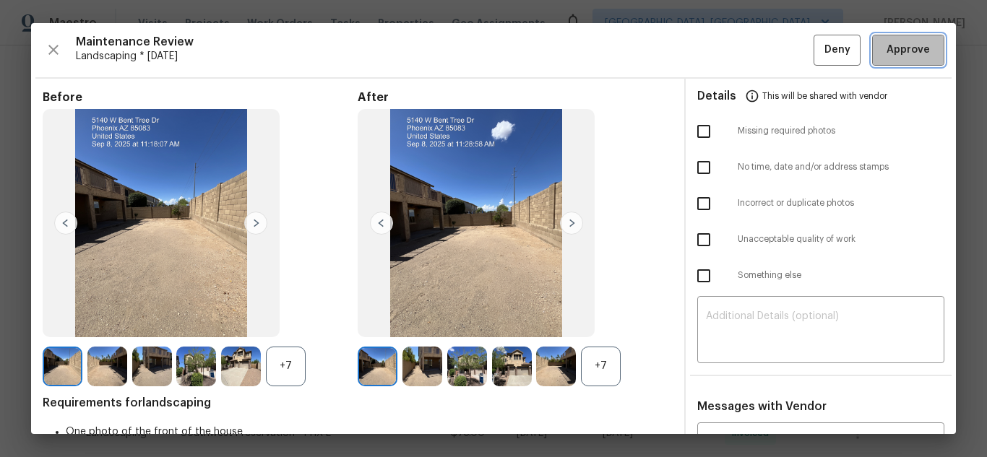
click at [890, 51] on span "Approve" at bounding box center [907, 50] width 43 height 18
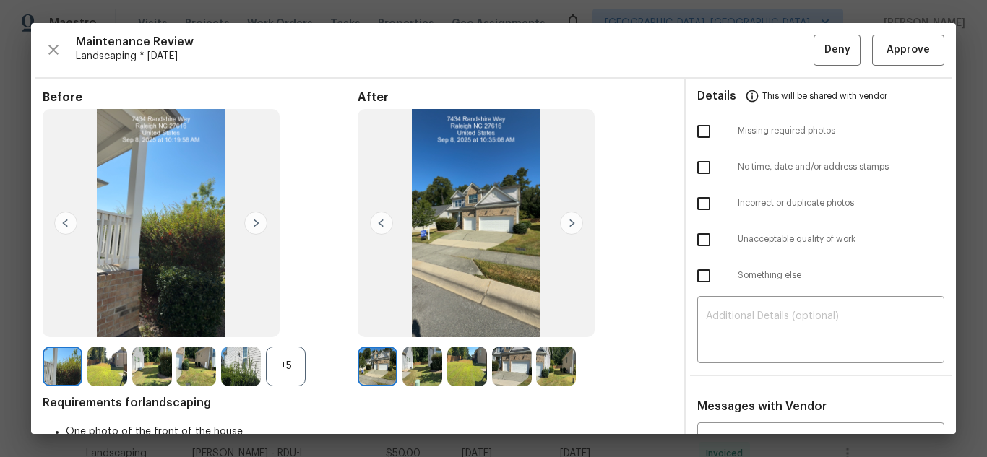
scroll to position [146, 0]
click at [899, 54] on span "Approve" at bounding box center [907, 50] width 43 height 18
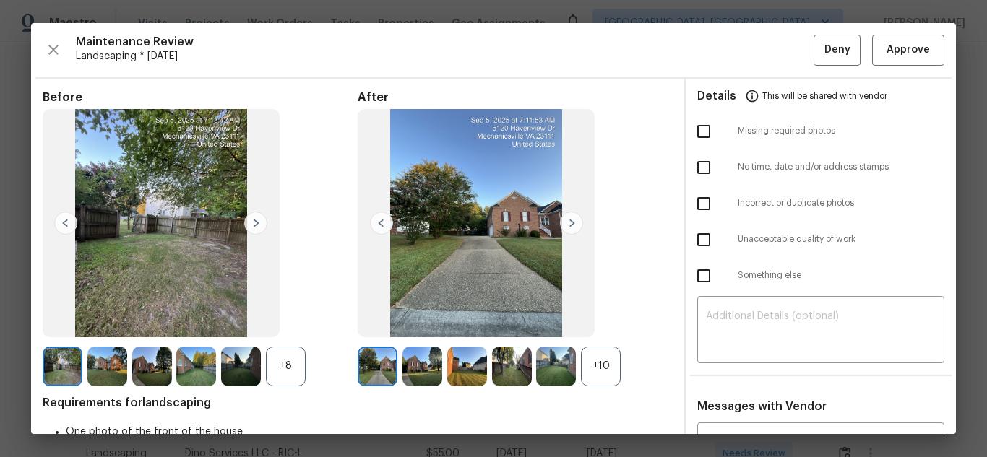
scroll to position [195, 0]
click at [872, 55] on button "Approve" at bounding box center [908, 50] width 72 height 31
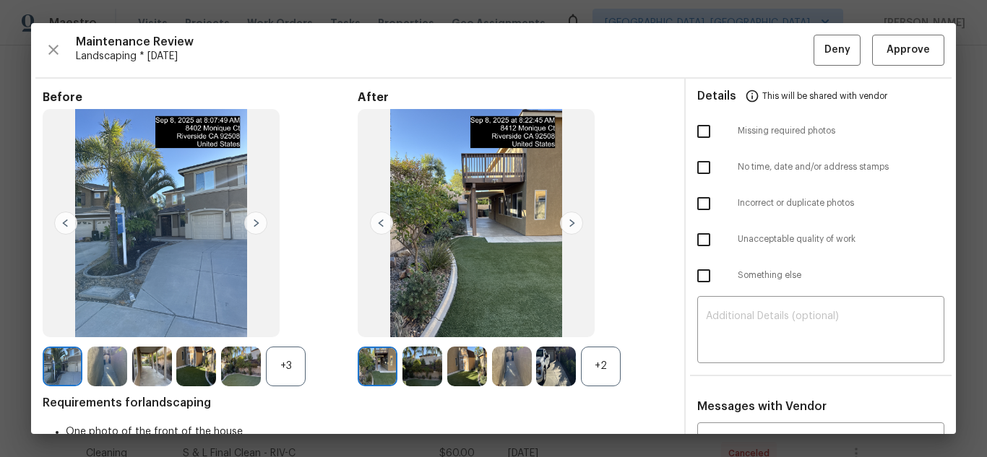
scroll to position [184, 0]
click at [886, 49] on span "Approve" at bounding box center [907, 50] width 43 height 18
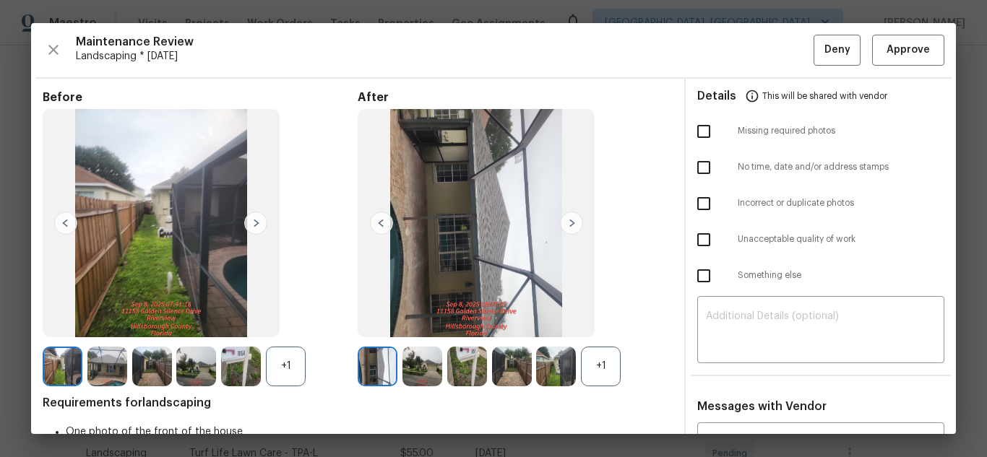
scroll to position [346, 0]
click at [897, 53] on span "Approve" at bounding box center [907, 50] width 43 height 18
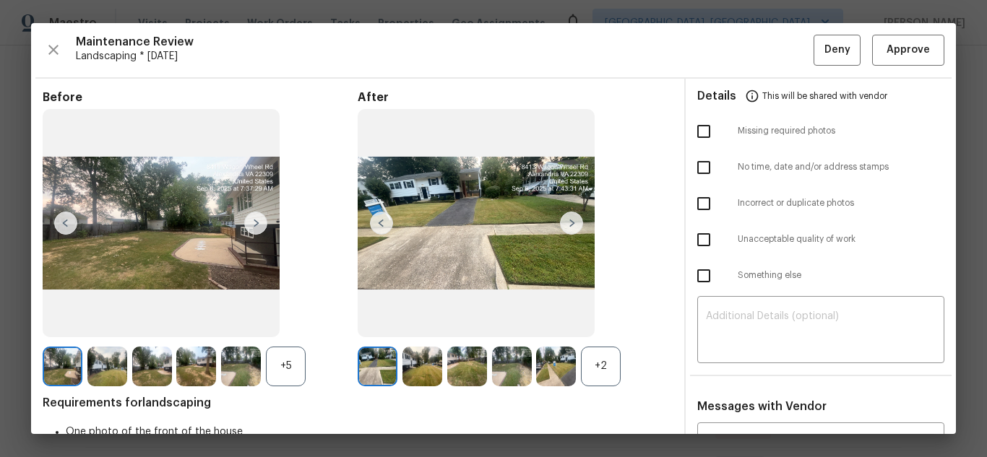
scroll to position [251, 0]
click at [906, 41] on span "Approve" at bounding box center [907, 50] width 43 height 18
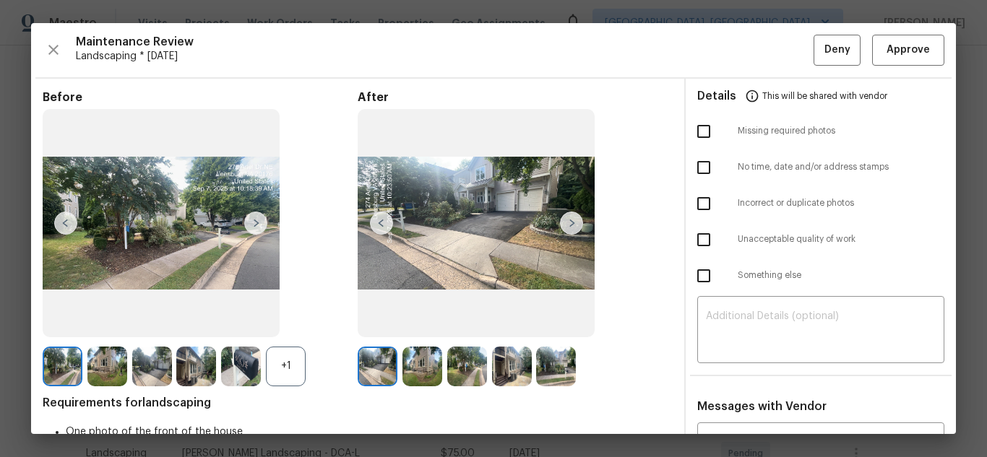
scroll to position [297, 0]
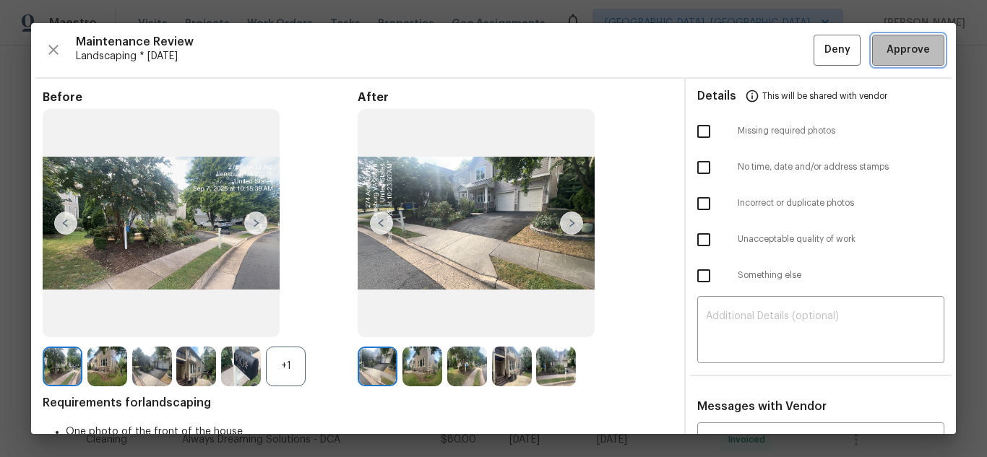
click at [897, 40] on button "Approve" at bounding box center [908, 50] width 72 height 31
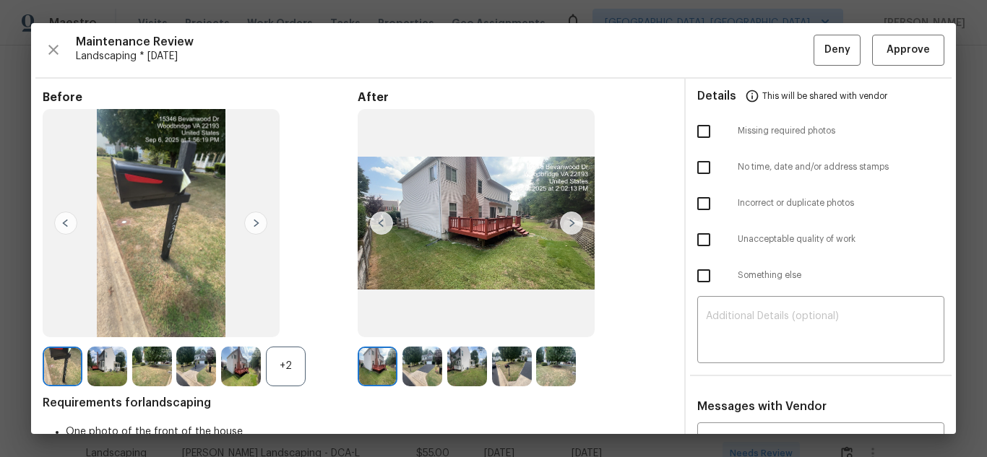
scroll to position [252, 0]
click at [886, 50] on span "Approve" at bounding box center [907, 50] width 43 height 18
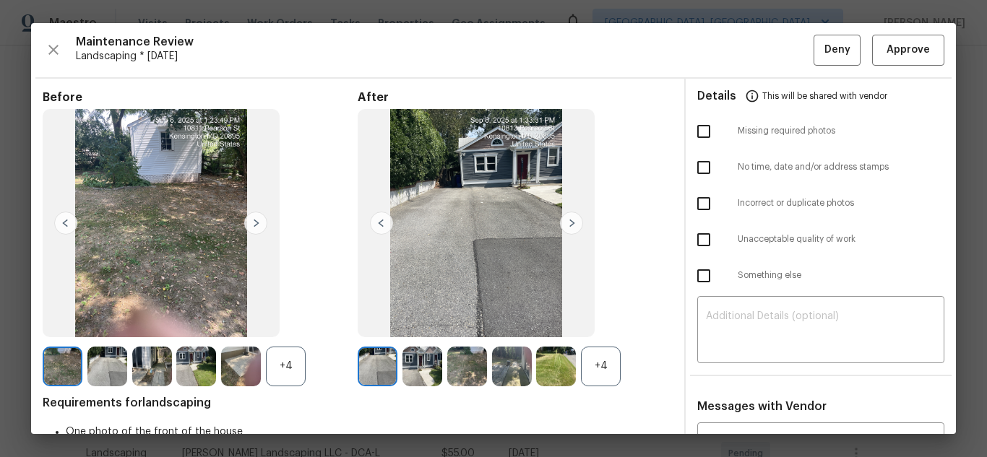
scroll to position [372, 0]
click at [894, 44] on span "Approve" at bounding box center [907, 50] width 43 height 18
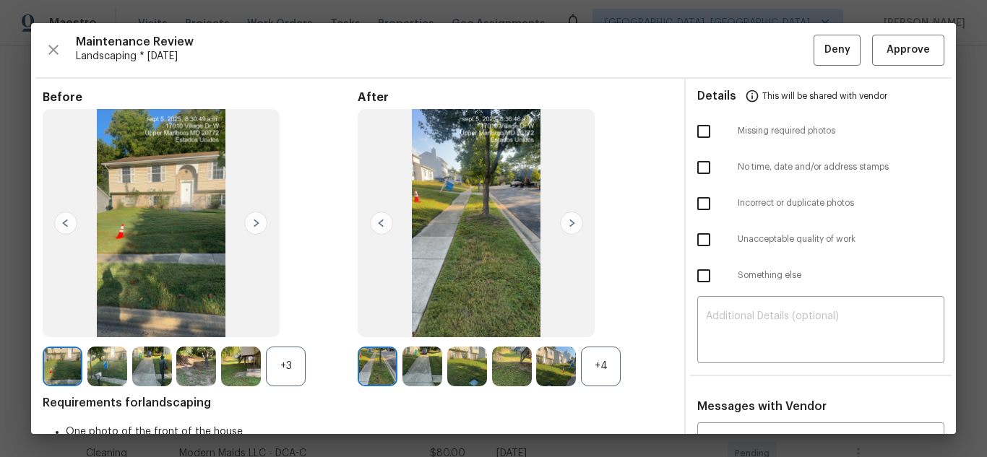
scroll to position [317, 0]
click at [913, 46] on span "Approve" at bounding box center [907, 50] width 43 height 18
